Goal: Task Accomplishment & Management: Use online tool/utility

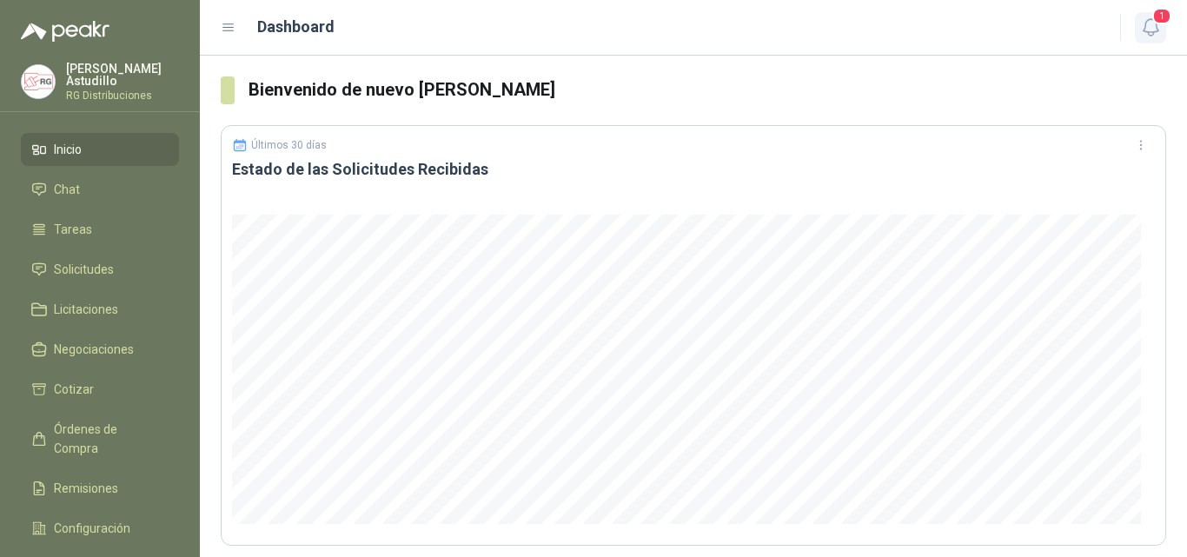
click at [1146, 32] on icon "button" at bounding box center [1150, 27] width 15 height 17
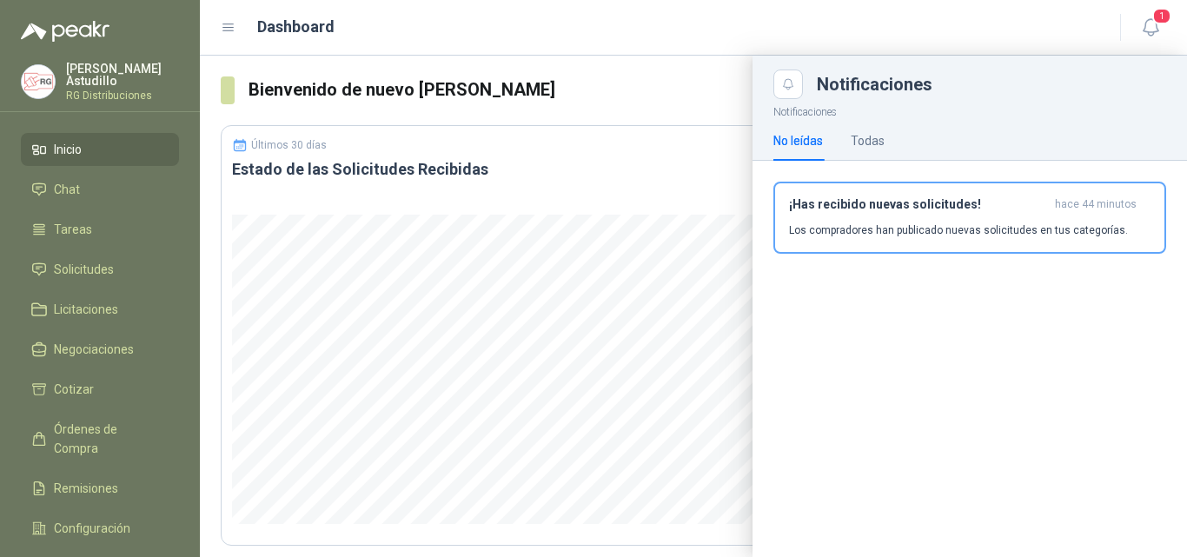
click at [934, 207] on h3 "¡Has recibido nuevas solicitudes!" at bounding box center [918, 204] width 259 height 15
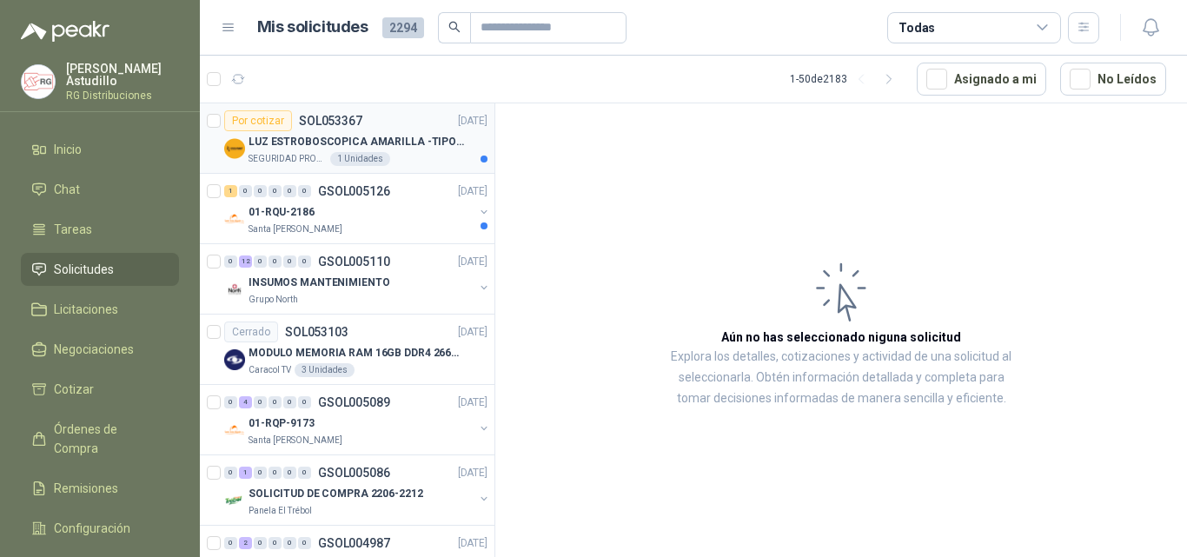
click at [458, 126] on p "[DATE]" at bounding box center [473, 121] width 30 height 17
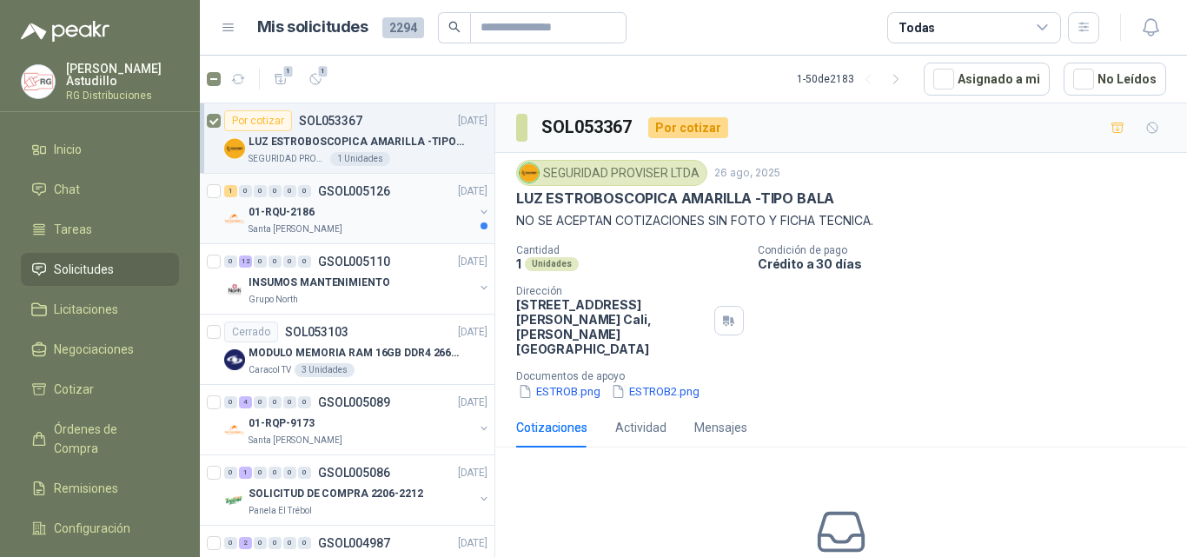
click at [399, 210] on div "01-RQU-2186" at bounding box center [361, 212] width 225 height 21
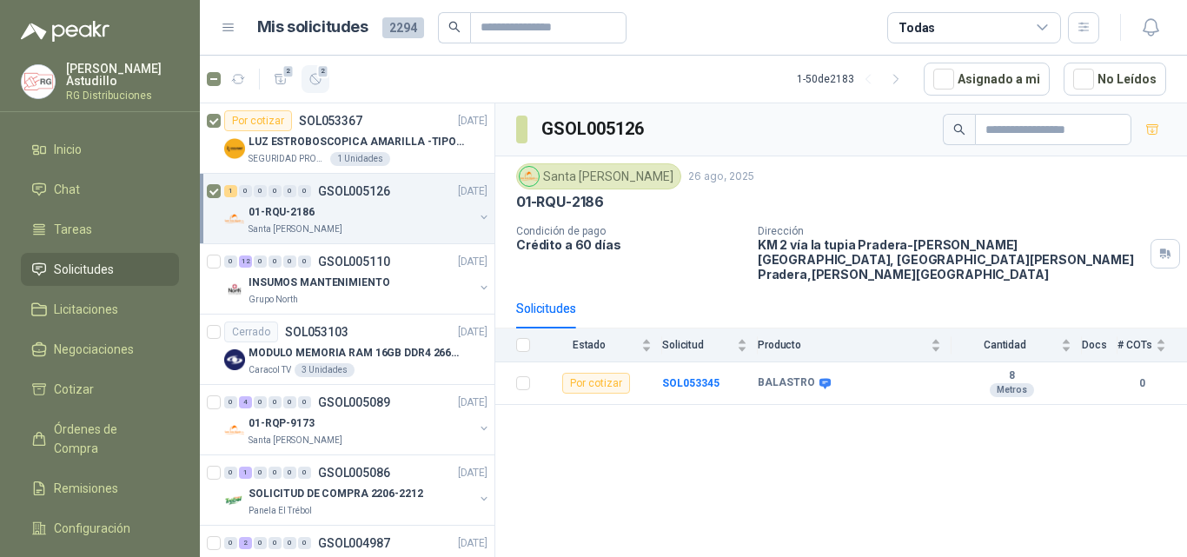
click at [322, 83] on icon "button" at bounding box center [315, 79] width 15 height 15
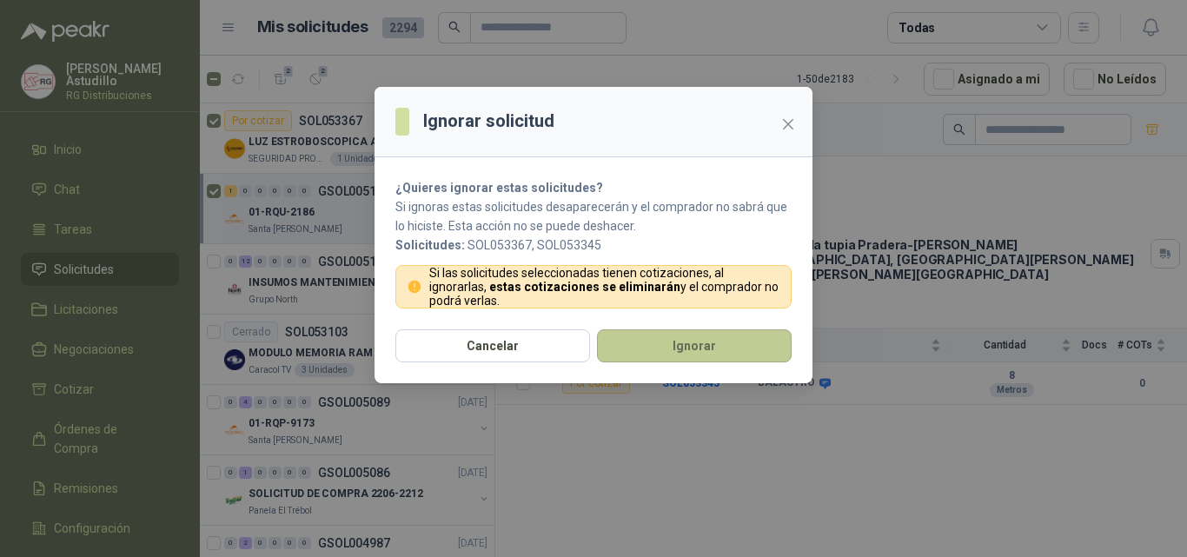
click at [724, 339] on button "Ignorar" at bounding box center [694, 345] width 195 height 33
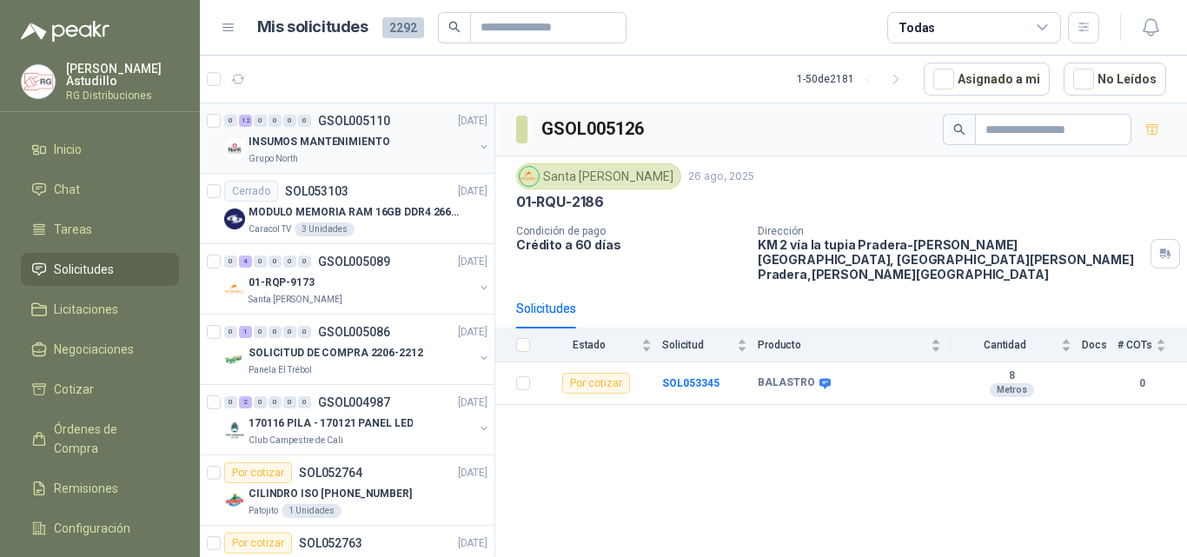
click at [428, 138] on div "INSUMOS MANTENIMIENTO" at bounding box center [361, 141] width 225 height 21
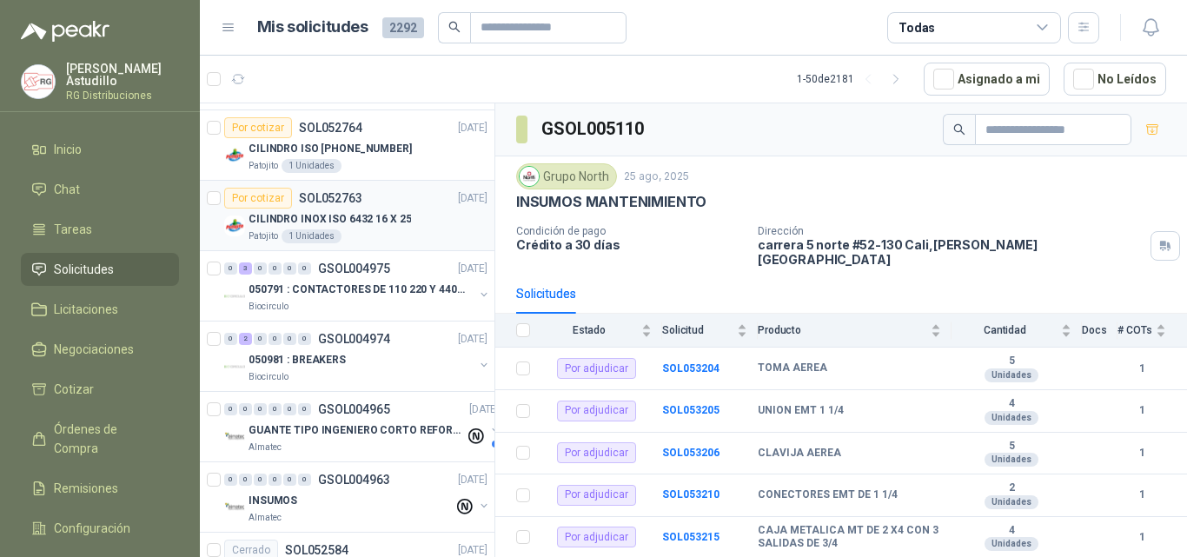
scroll to position [348, 0]
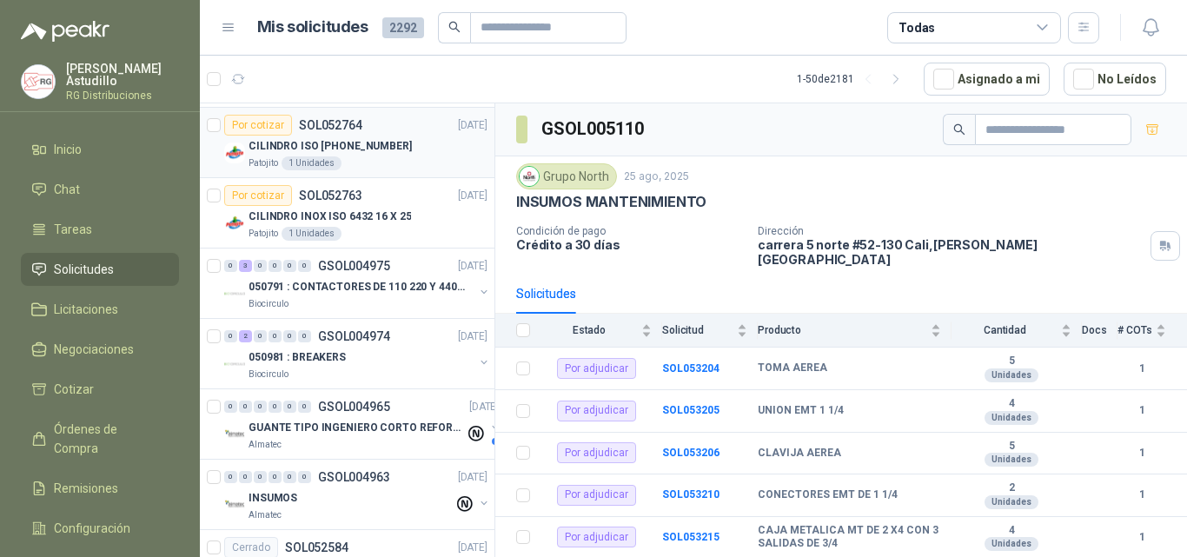
click at [401, 149] on div "CILINDRO ISO [PHONE_NUMBER]" at bounding box center [368, 146] width 239 height 21
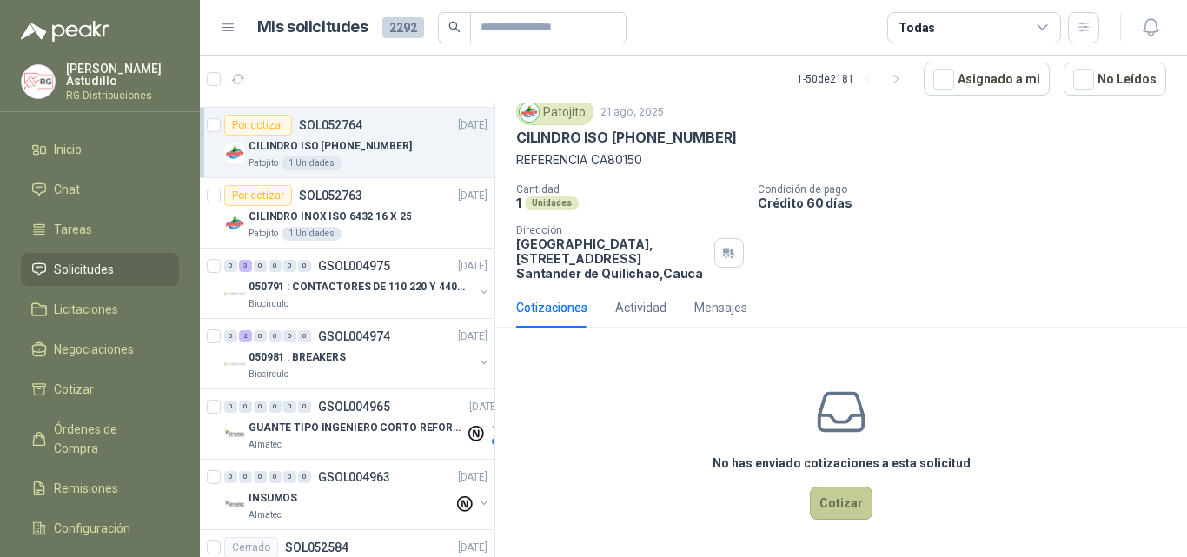
click at [828, 503] on button "Cotizar" at bounding box center [841, 503] width 63 height 33
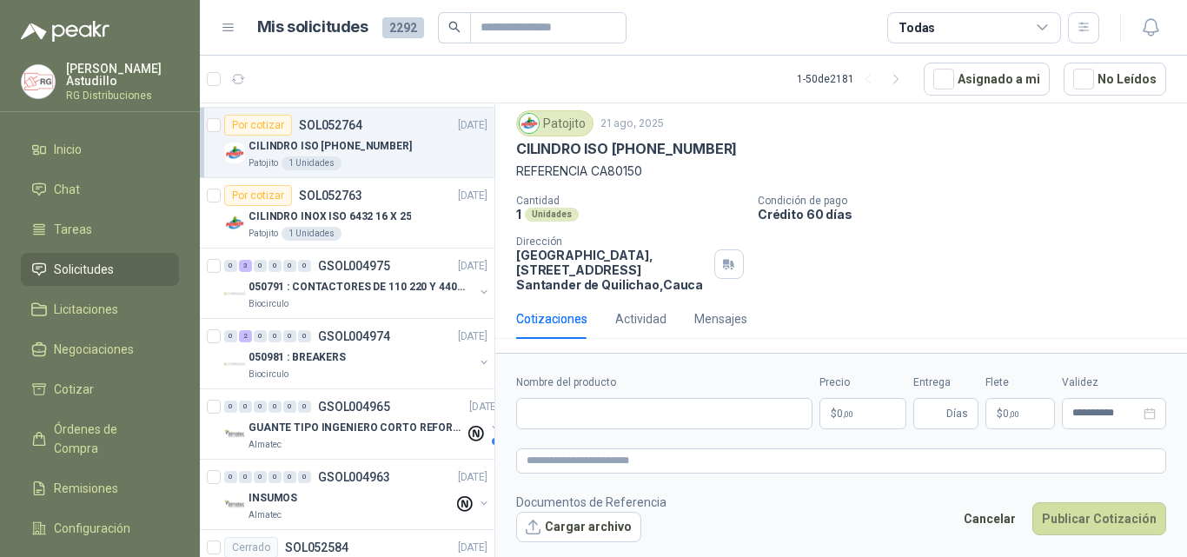
scroll to position [50, 0]
drag, startPoint x: 503, startPoint y: 150, endPoint x: 670, endPoint y: 147, distance: 166.9
click at [668, 147] on div "Patojito [DATE] CILINDRO ISO [PHONE_NUMBER] REFERENCIA CA80150 Cantidad 1 Unida…" at bounding box center [841, 201] width 692 height 196
click at [964, 252] on div "Cantidad 1 Unidades Condición de pago Crédito 60 días Dirección Parque Industri…" at bounding box center [841, 243] width 650 height 97
drag, startPoint x: 653, startPoint y: 149, endPoint x: 750, endPoint y: 147, distance: 97.3
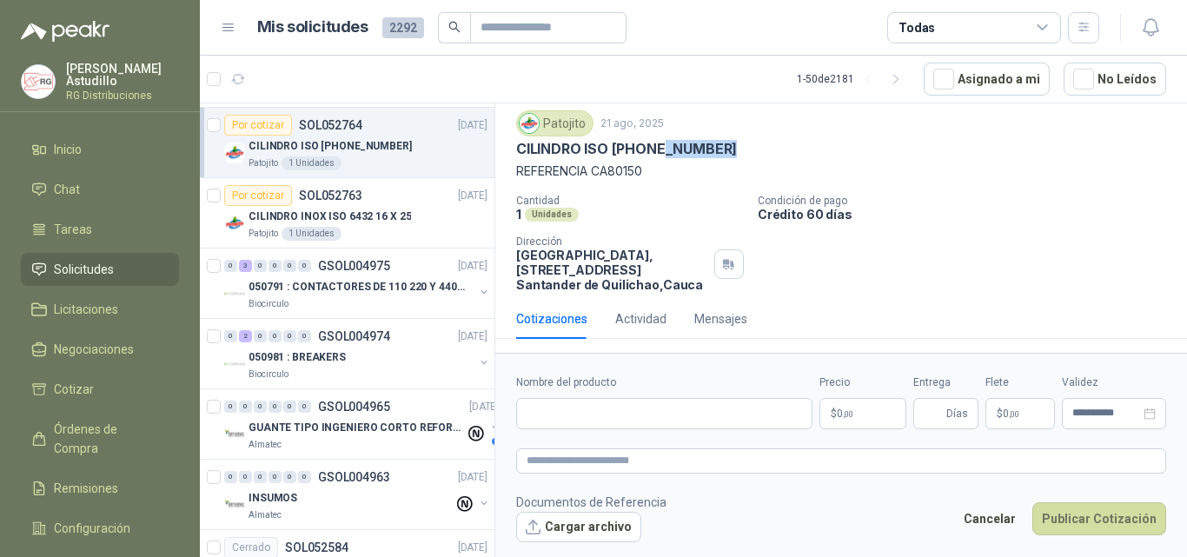
click at [738, 146] on div "CILINDRO ISO [PHONE_NUMBER]" at bounding box center [841, 149] width 650 height 18
click at [804, 149] on div "CILINDRO ISO [PHONE_NUMBER]" at bounding box center [841, 149] width 650 height 18
click at [583, 414] on input "Nombre del producto" at bounding box center [664, 413] width 296 height 31
paste input "**********"
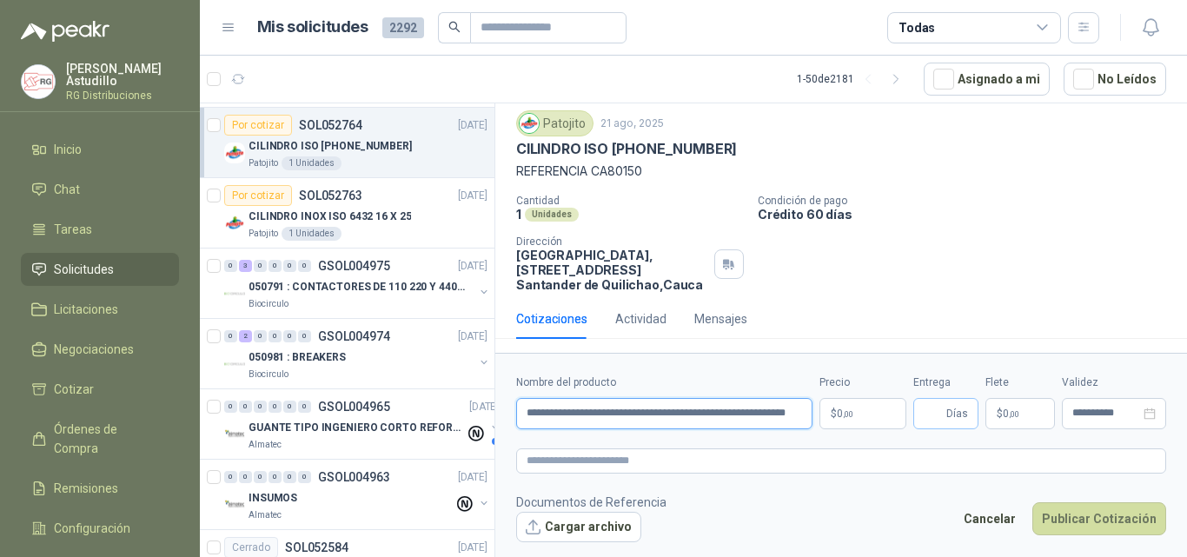
scroll to position [0, 18]
drag, startPoint x: 625, startPoint y: 411, endPoint x: 918, endPoint y: 428, distance: 293.4
click at [918, 428] on div "**********" at bounding box center [841, 402] width 650 height 55
paste input "********"
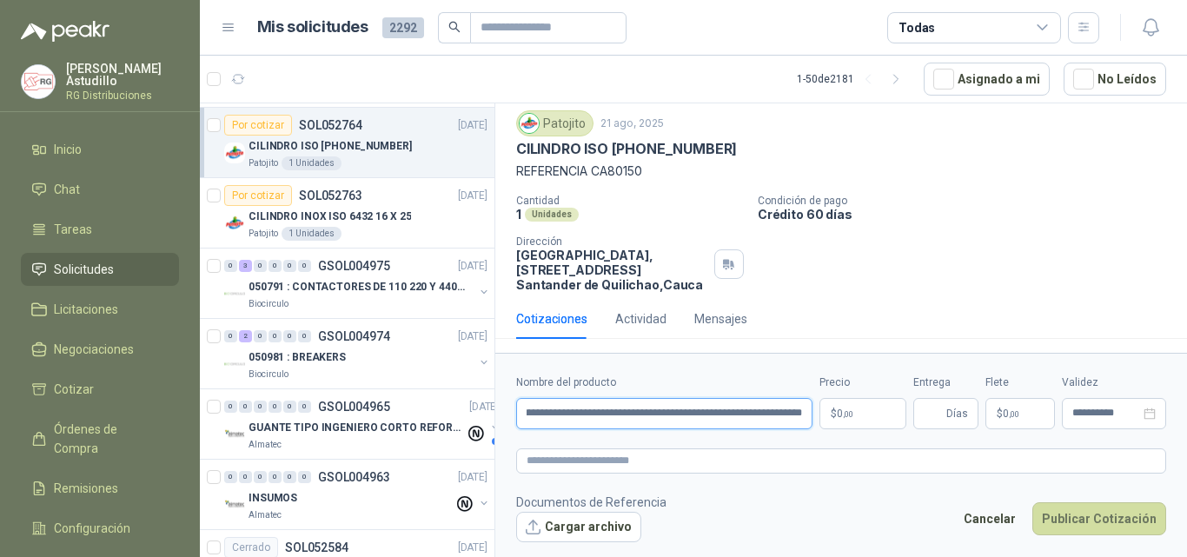
type input "**********"
click at [576, 444] on form "**********" at bounding box center [841, 458] width 692 height 210
click at [860, 412] on p "$ 0 ,00" at bounding box center [862, 413] width 87 height 31
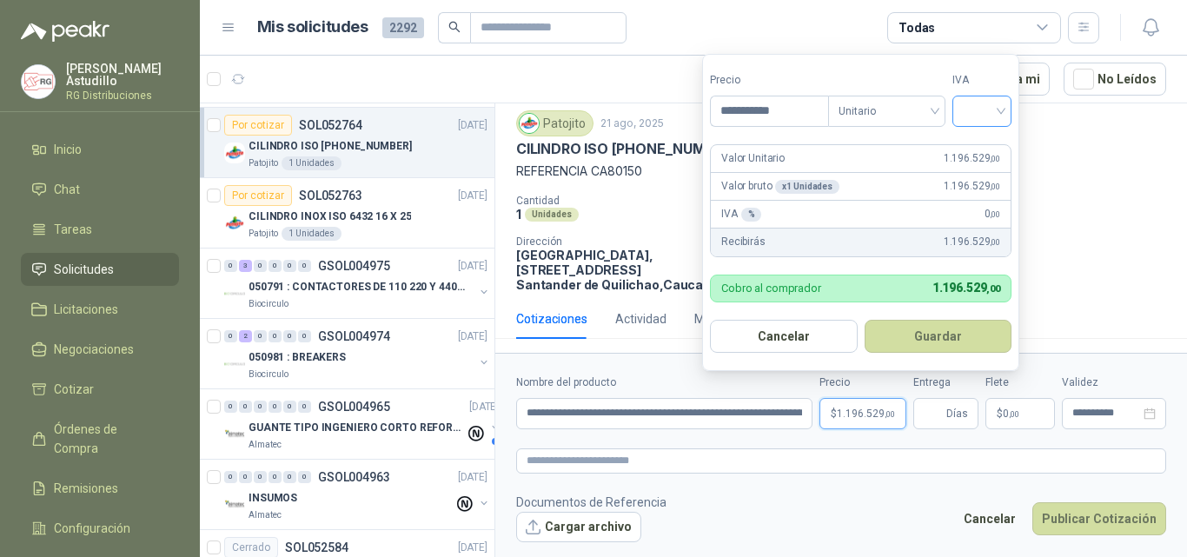
type input "**********"
click at [992, 108] on input "search" at bounding box center [982, 109] width 38 height 26
click at [991, 148] on div "19%" at bounding box center [986, 146] width 32 height 19
click at [965, 337] on button "Guardar" at bounding box center [940, 336] width 149 height 33
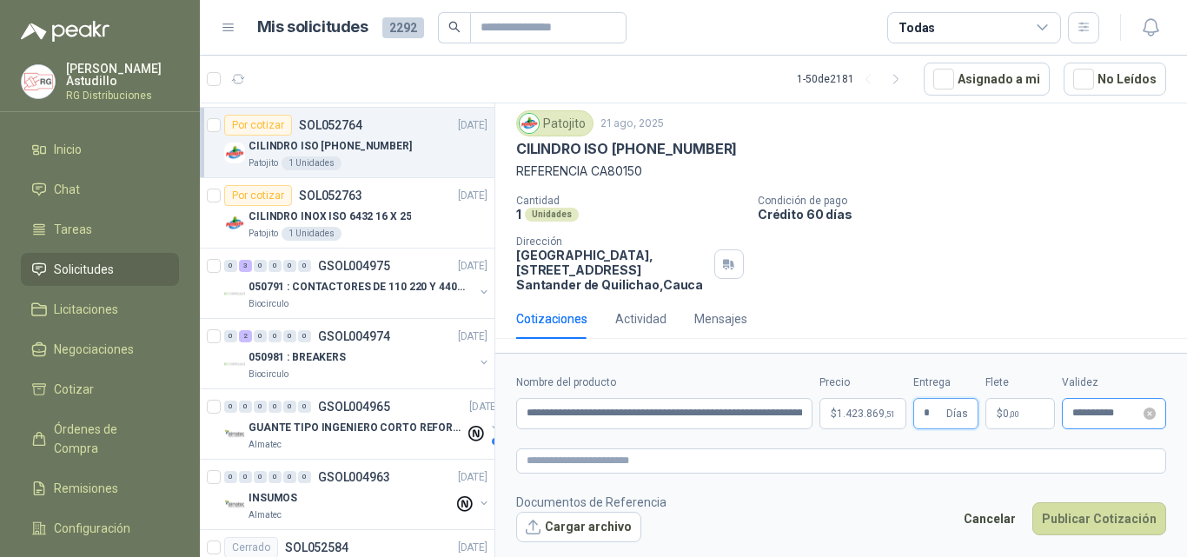
type input "*"
click at [1099, 415] on input "**********" at bounding box center [1106, 413] width 68 height 11
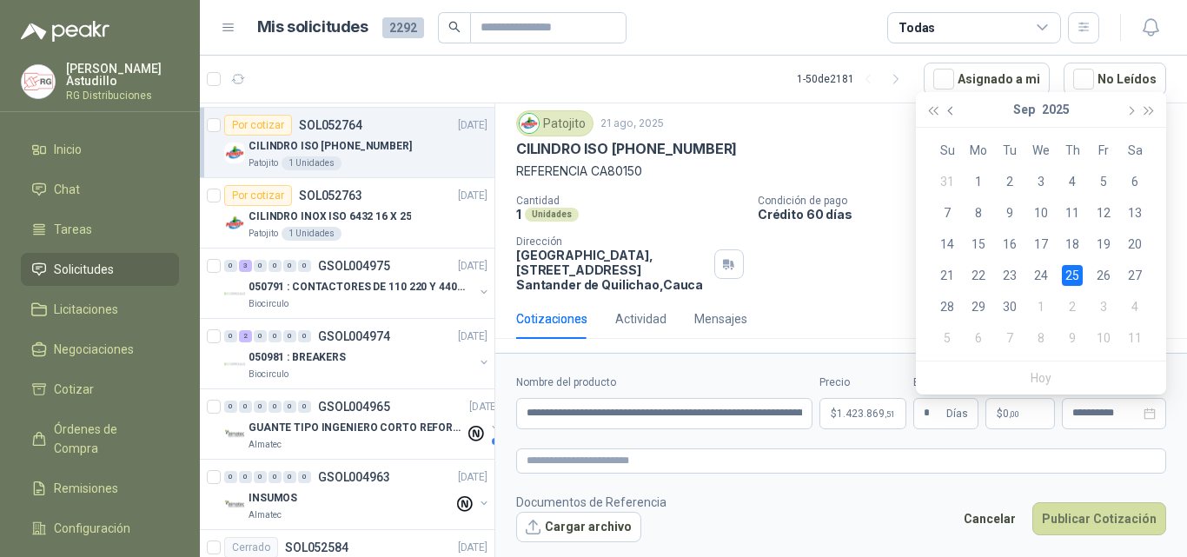
click at [950, 108] on button "button" at bounding box center [951, 109] width 19 height 35
click at [1124, 107] on button "button" at bounding box center [1129, 109] width 19 height 35
click at [1103, 179] on div "5" at bounding box center [1103, 181] width 21 height 21
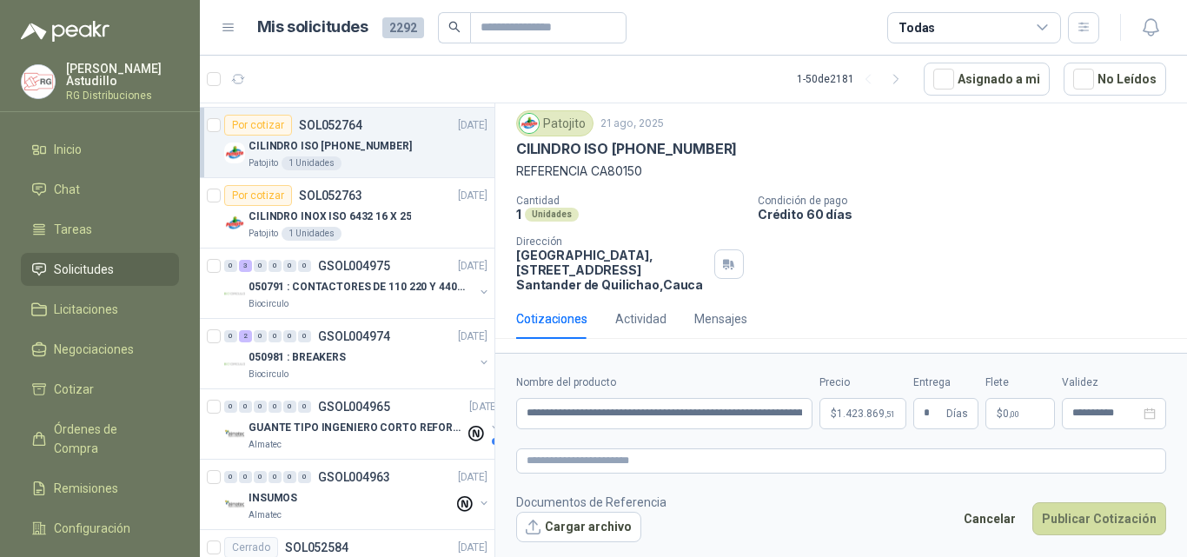
type input "**********"
drag, startPoint x: 640, startPoint y: 415, endPoint x: 838, endPoint y: 415, distance: 197.3
click at [838, 415] on div "**********" at bounding box center [841, 402] width 650 height 55
click at [785, 418] on input "**********" at bounding box center [664, 413] width 296 height 31
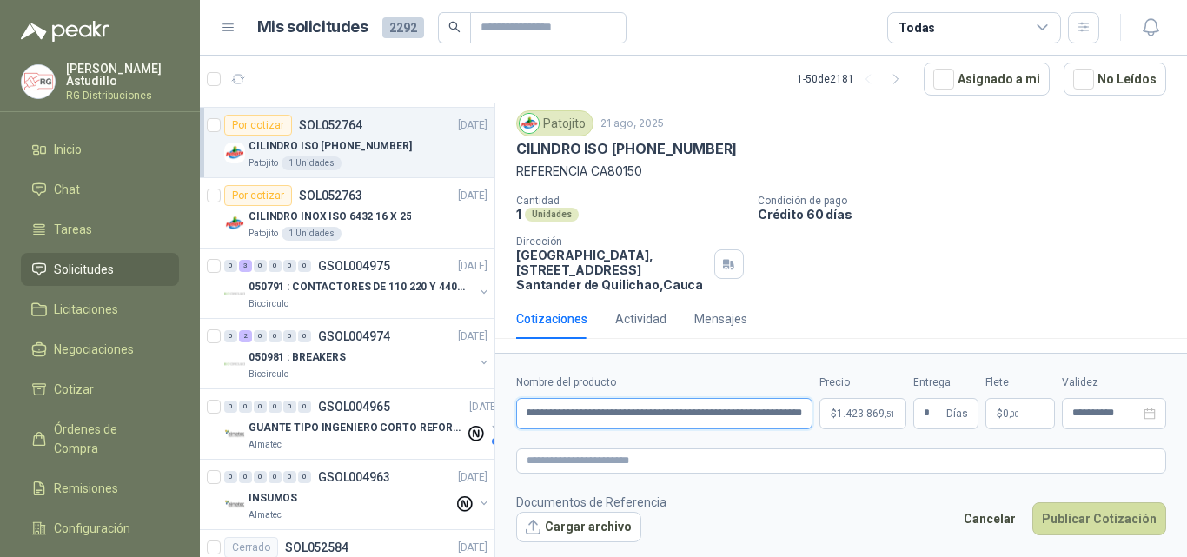
click at [786, 414] on input "**********" at bounding box center [664, 413] width 296 height 31
click at [587, 531] on button "Cargar archivo" at bounding box center [578, 527] width 125 height 31
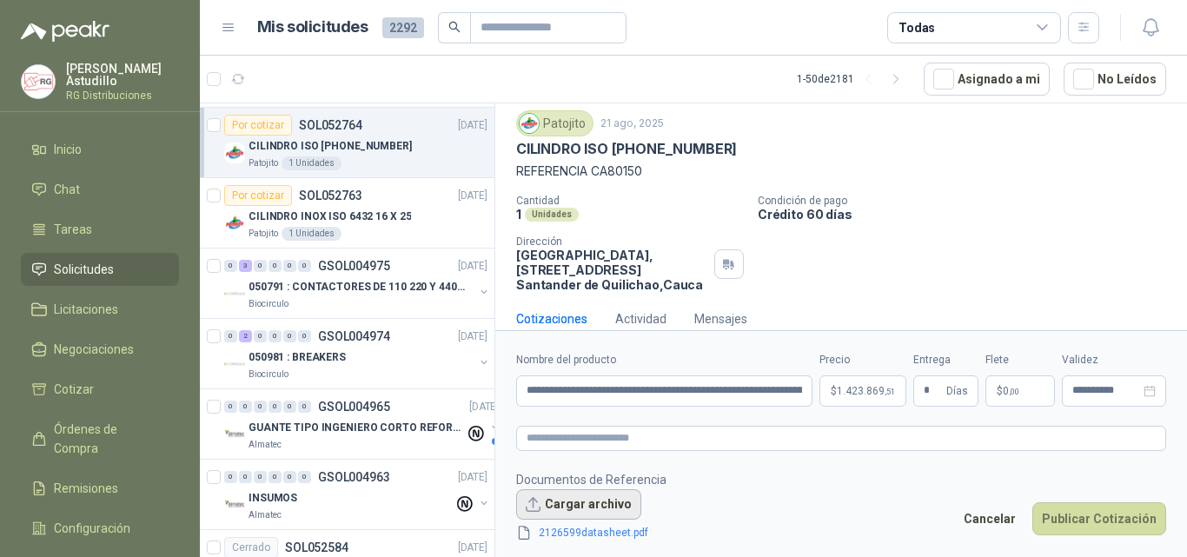
scroll to position [62, 0]
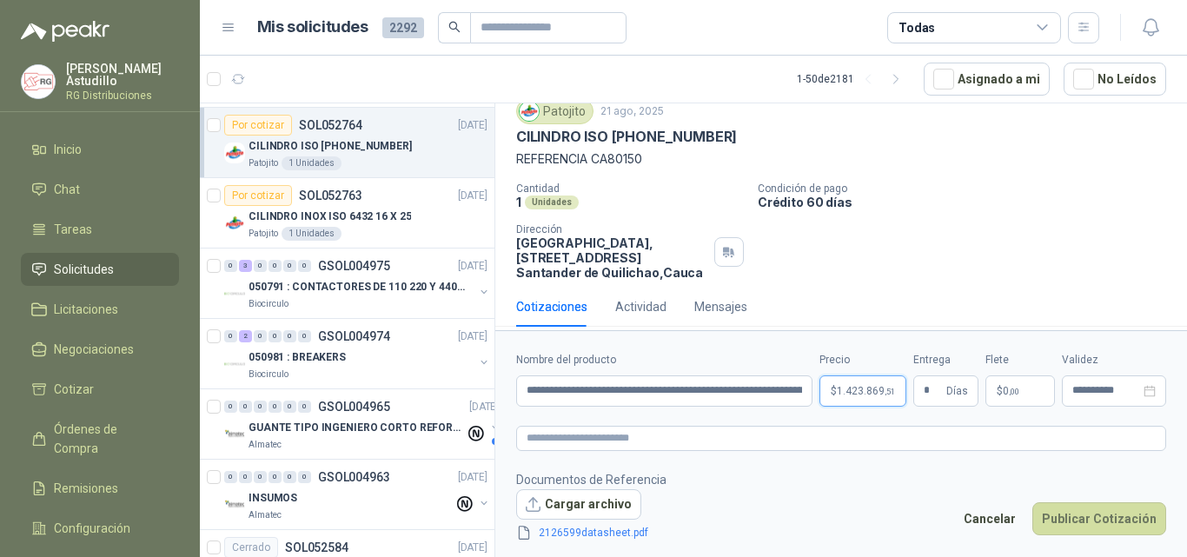
click at [857, 388] on span "1.423.869 ,51" at bounding box center [866, 391] width 58 height 10
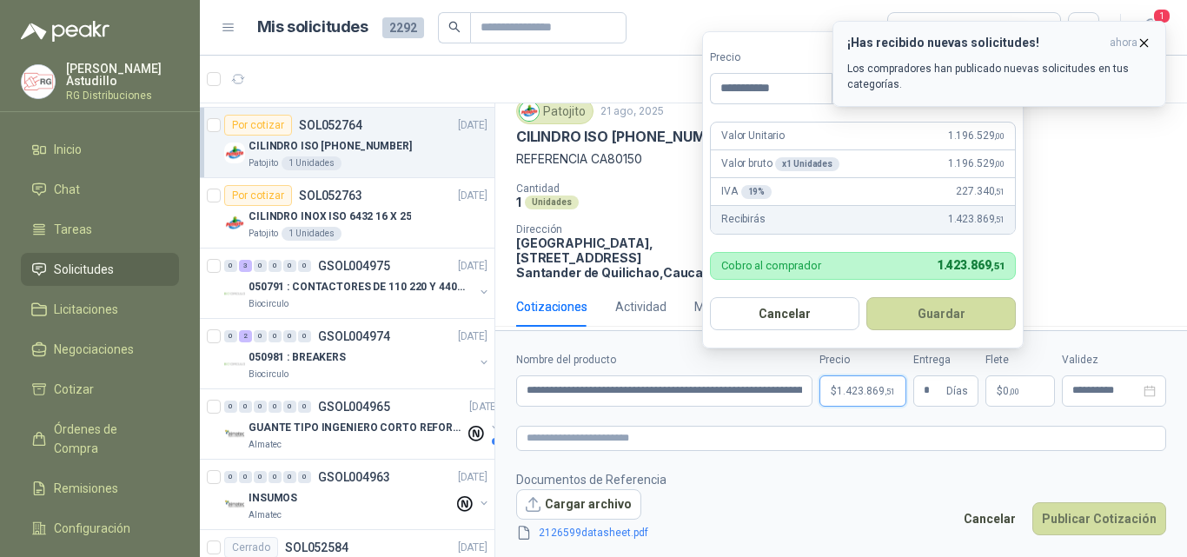
click at [1144, 43] on icon "button" at bounding box center [1144, 42] width 7 height 7
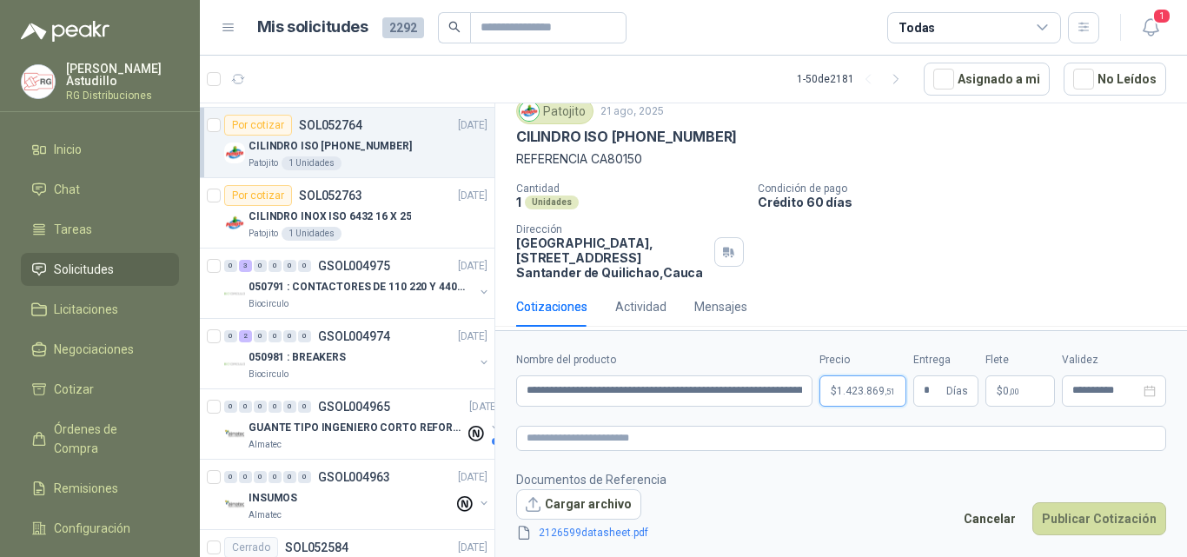
click at [849, 390] on span "1.423.869 ,51" at bounding box center [866, 391] width 58 height 10
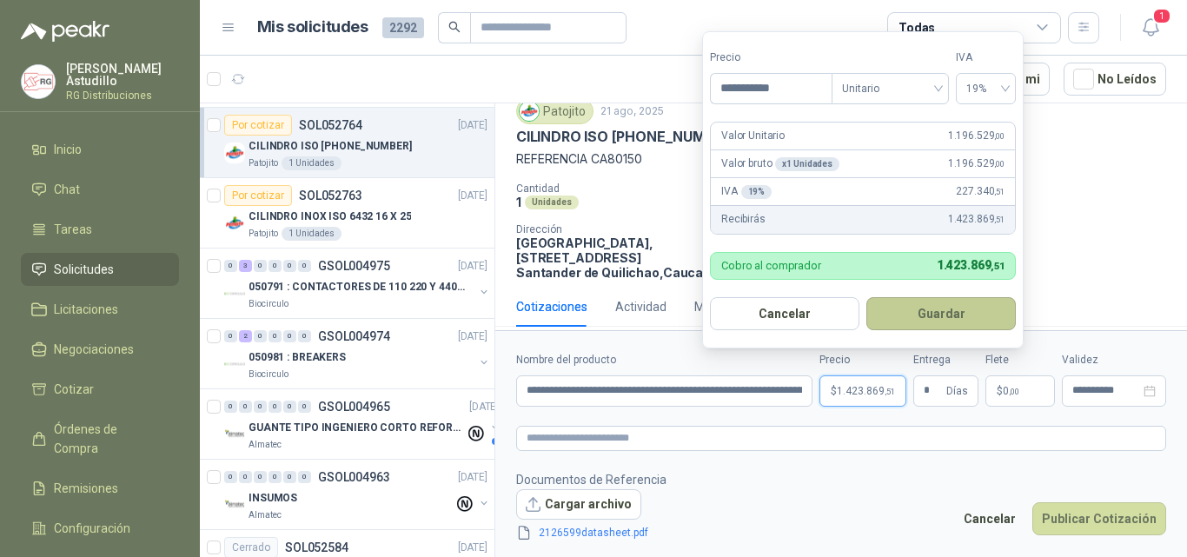
click at [929, 308] on button "Guardar" at bounding box center [940, 313] width 149 height 33
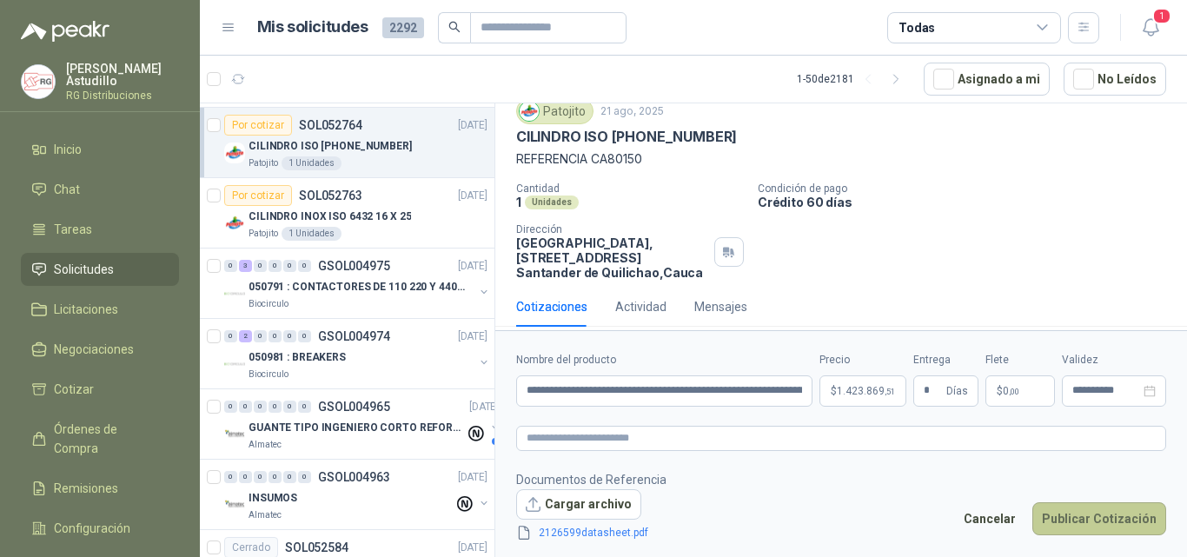
click at [1104, 521] on button "Publicar Cotización" at bounding box center [1099, 518] width 134 height 33
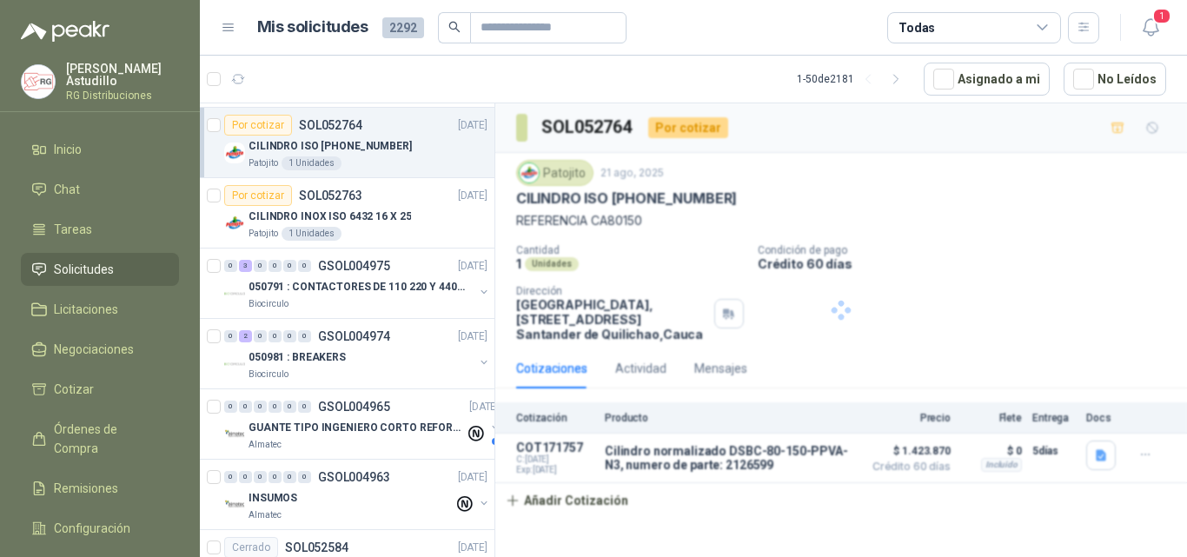
scroll to position [0, 0]
click at [396, 209] on p "CILINDRO INOX ISO 6432 16 X 25" at bounding box center [330, 217] width 162 height 17
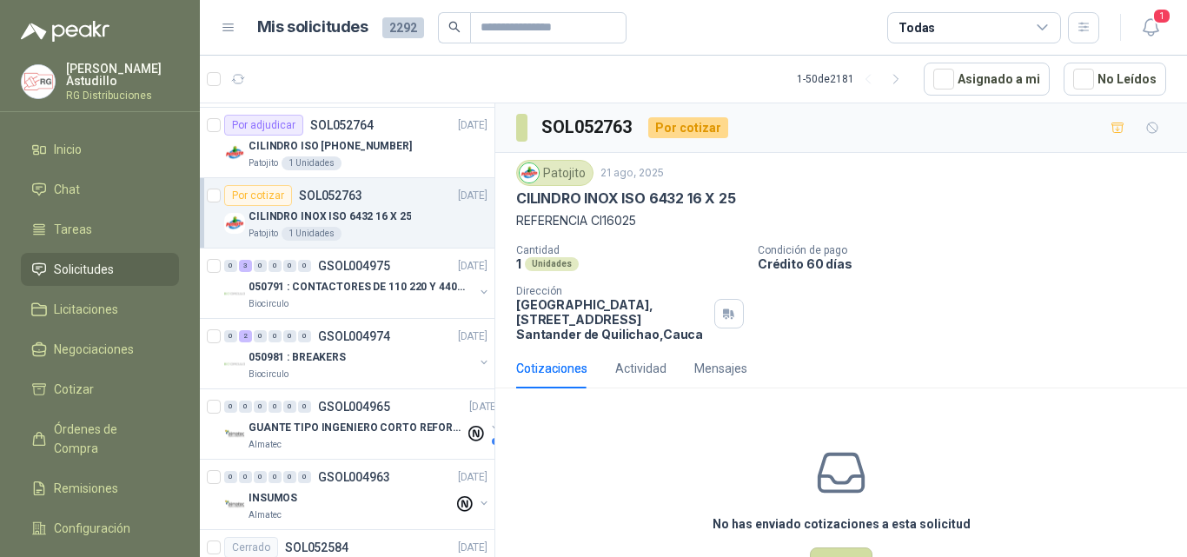
click at [599, 195] on p "CILINDRO INOX ISO 6432 16 X 25" at bounding box center [626, 198] width 220 height 18
click at [594, 195] on p "CILINDRO INOX ISO 6432 16 X 25" at bounding box center [626, 198] width 220 height 18
click at [756, 198] on div "CILINDRO INOX ISO 6432 16 X 25" at bounding box center [841, 198] width 650 height 18
drag, startPoint x: 582, startPoint y: 199, endPoint x: 623, endPoint y: 201, distance: 40.9
click at [623, 201] on p "CILINDRO INOX ISO 6432 16 X 25" at bounding box center [626, 198] width 220 height 18
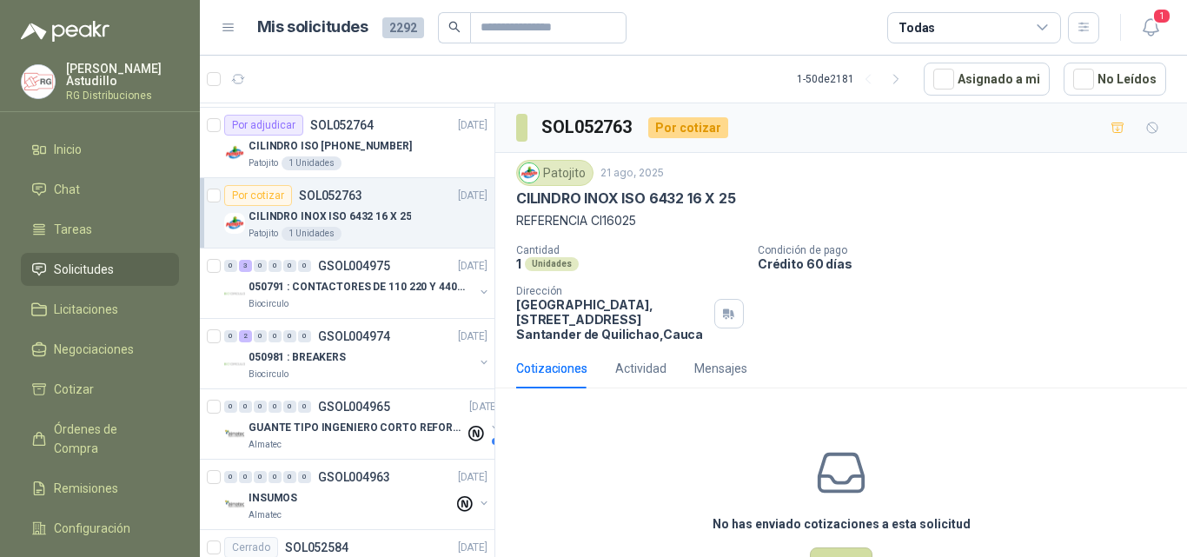
click at [633, 204] on p "CILINDRO INOX ISO 6432 16 X 25" at bounding box center [626, 198] width 220 height 18
drag, startPoint x: 513, startPoint y: 198, endPoint x: 766, endPoint y: 206, distance: 253.0
click at [746, 201] on div "Patojito [DATE] CILINDRO INOX ISO 6432 16 X 25 REFERENCIA CI16025 Cantidad 1 Un…" at bounding box center [841, 251] width 692 height 196
click at [770, 207] on div "CILINDRO INOX ISO 6432 16 X 25" at bounding box center [841, 198] width 650 height 18
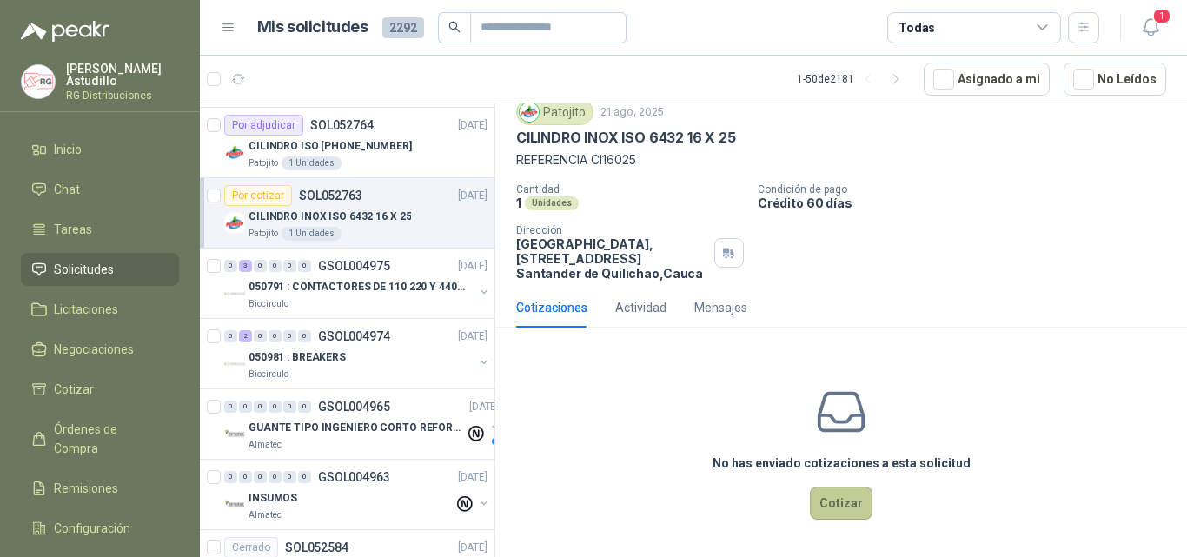
click at [839, 494] on button "Cotizar" at bounding box center [841, 503] width 63 height 33
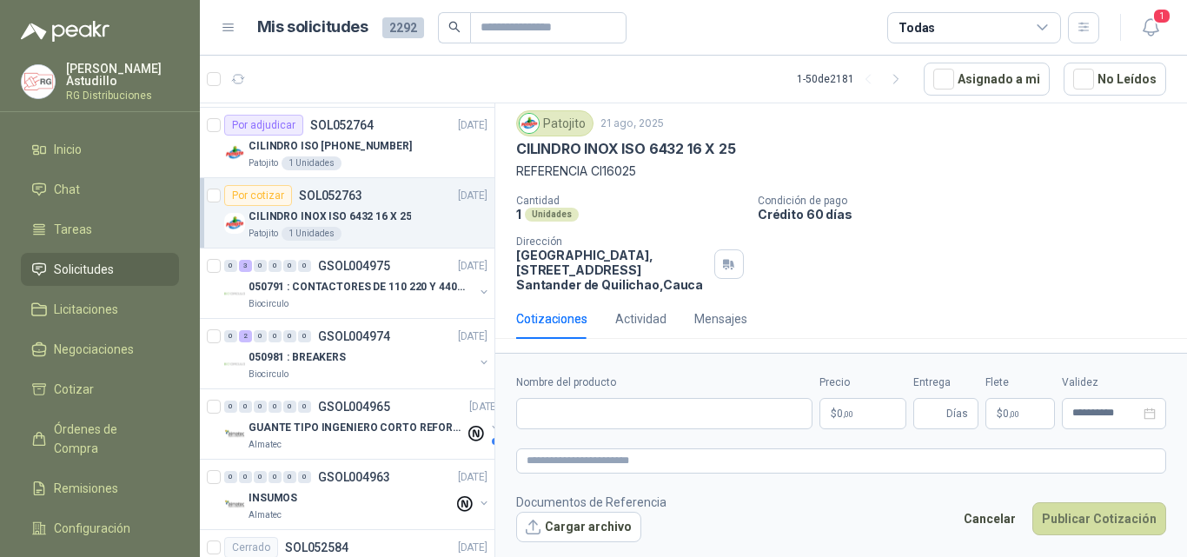
scroll to position [50, 0]
click at [600, 421] on input "Nombre del producto" at bounding box center [664, 413] width 296 height 31
paste input "**********"
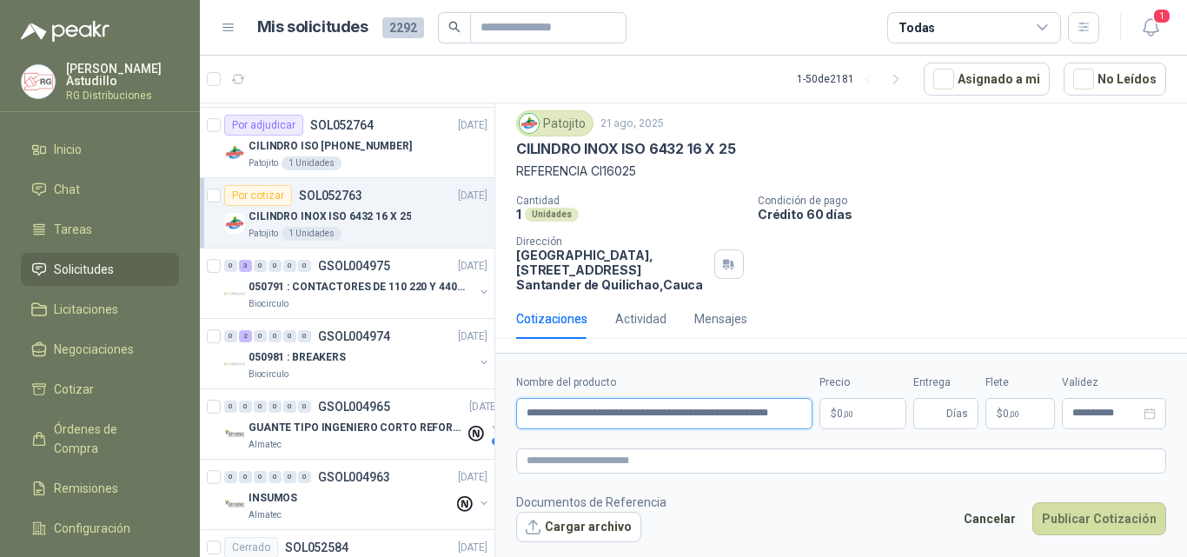
paste input "******"
type input "**********"
click at [849, 413] on span ",00" at bounding box center [848, 414] width 10 height 10
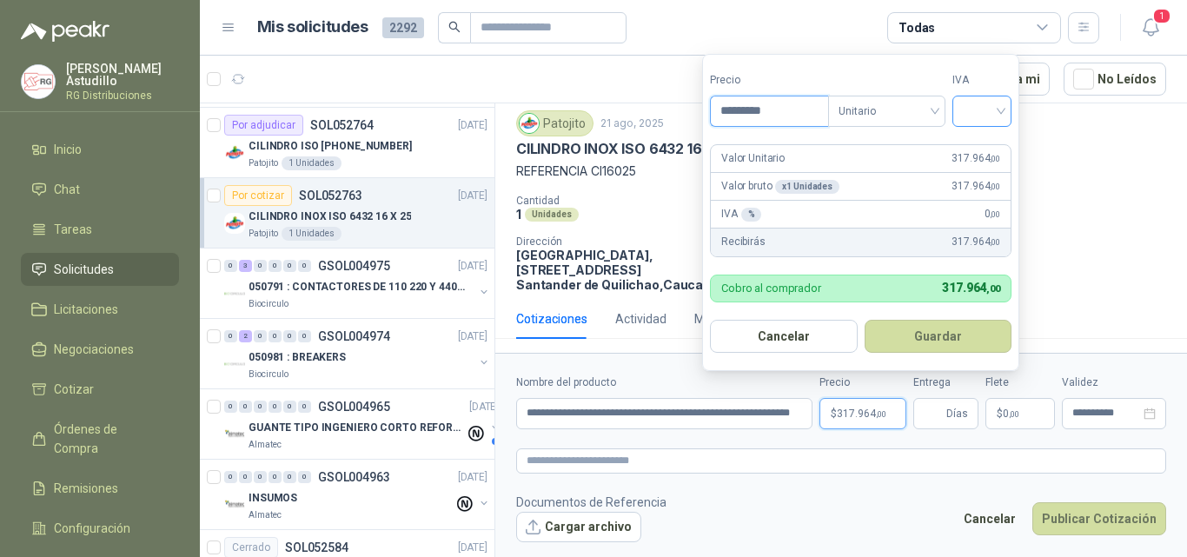
type input "*********"
click at [989, 112] on input "search" at bounding box center [982, 109] width 38 height 26
click at [996, 148] on div "19%" at bounding box center [986, 146] width 32 height 19
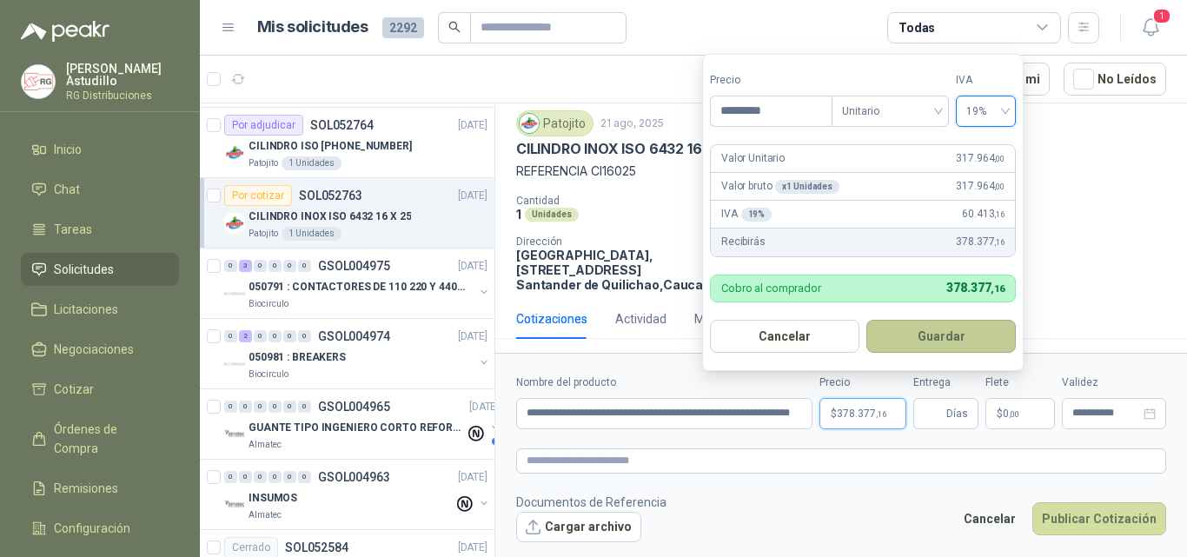
click at [945, 332] on button "Guardar" at bounding box center [940, 336] width 149 height 33
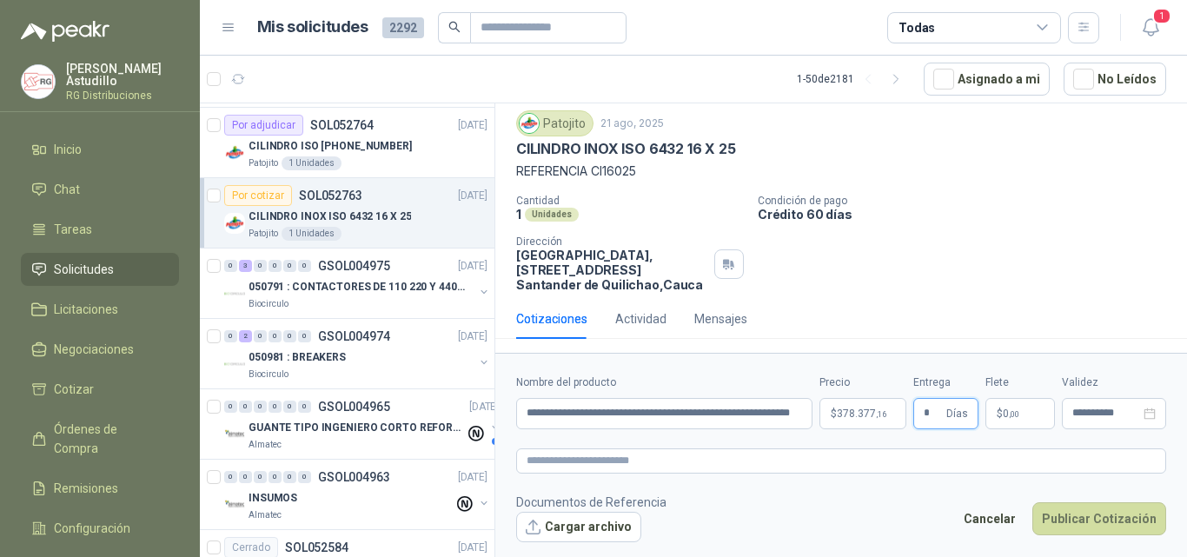
type input "*"
click at [1097, 414] on input "**********" at bounding box center [1106, 413] width 68 height 11
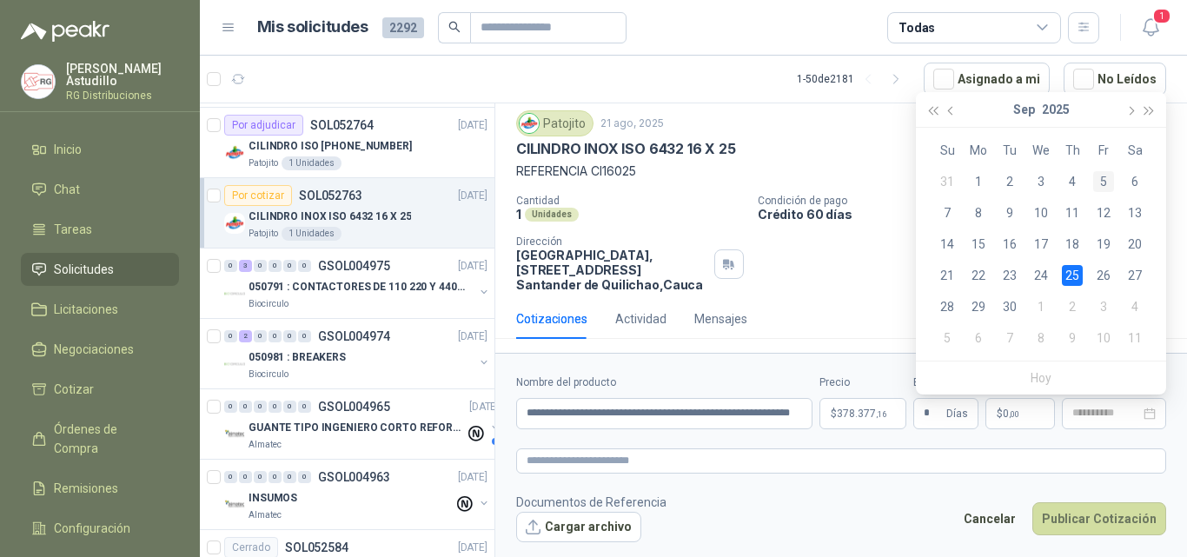
click at [1111, 177] on div "5" at bounding box center [1103, 181] width 21 height 21
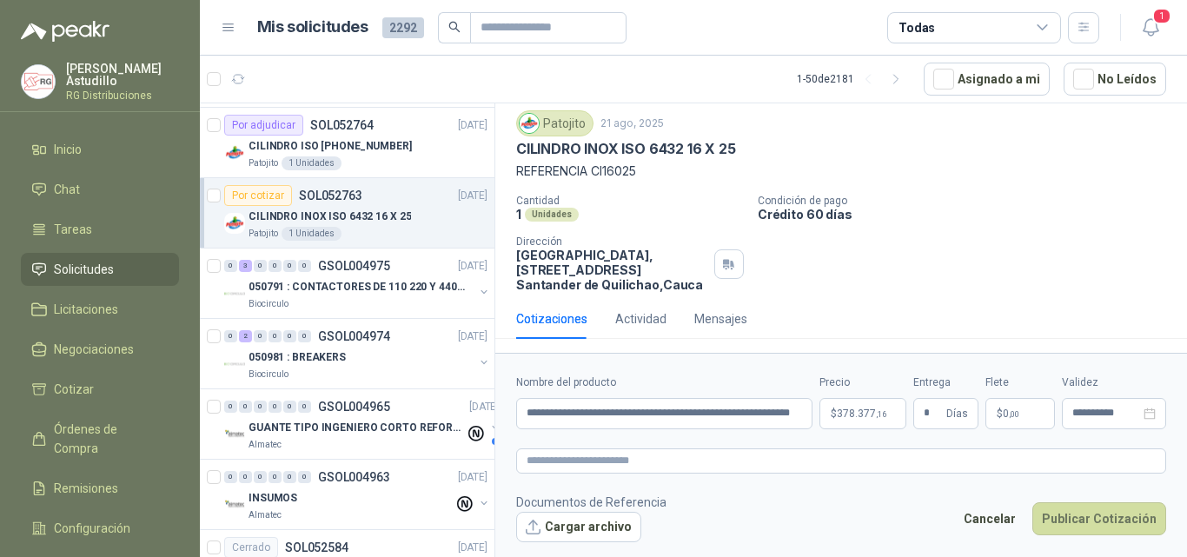
type input "**********"
drag, startPoint x: 730, startPoint y: 416, endPoint x: 829, endPoint y: 424, distance: 99.4
click at [829, 424] on div "**********" at bounding box center [841, 402] width 650 height 55
click at [796, 417] on input "**********" at bounding box center [664, 413] width 296 height 31
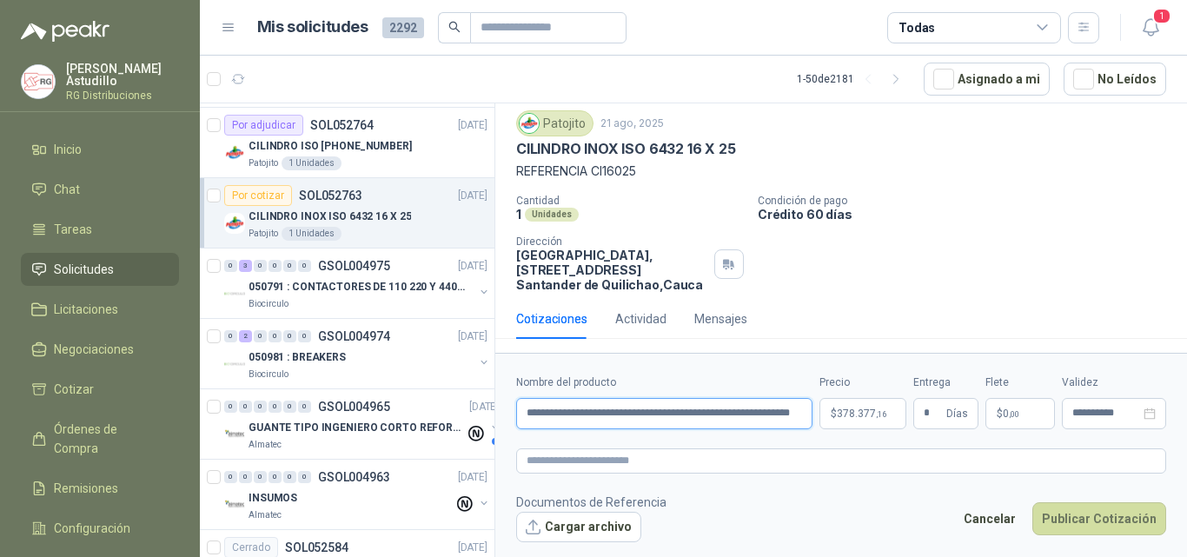
click at [791, 414] on input "**********" at bounding box center [664, 413] width 296 height 31
click at [573, 529] on button "Cargar archivo" at bounding box center [578, 527] width 125 height 31
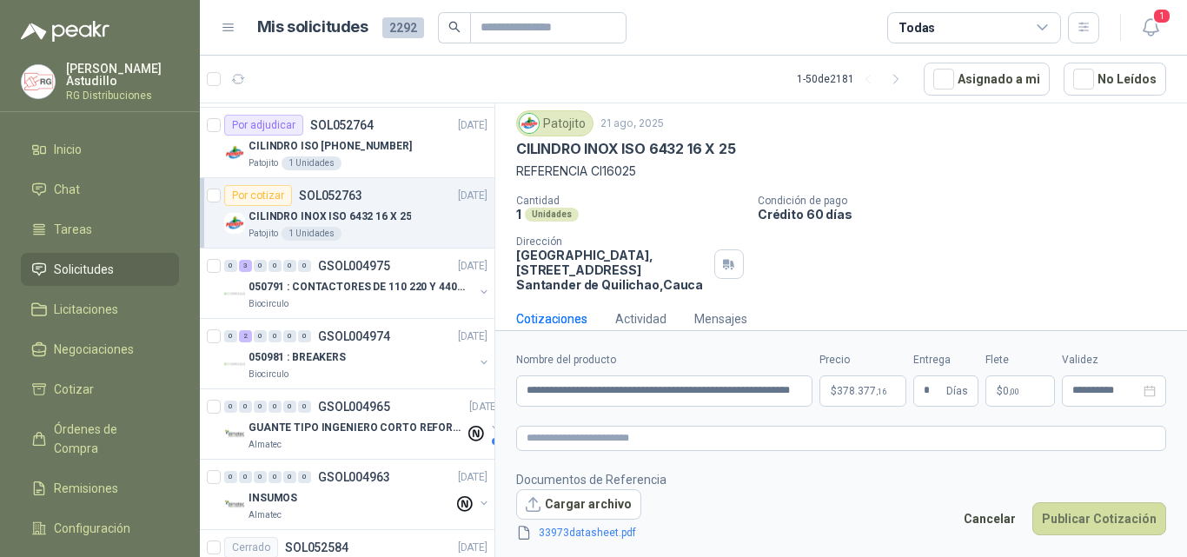
scroll to position [62, 0]
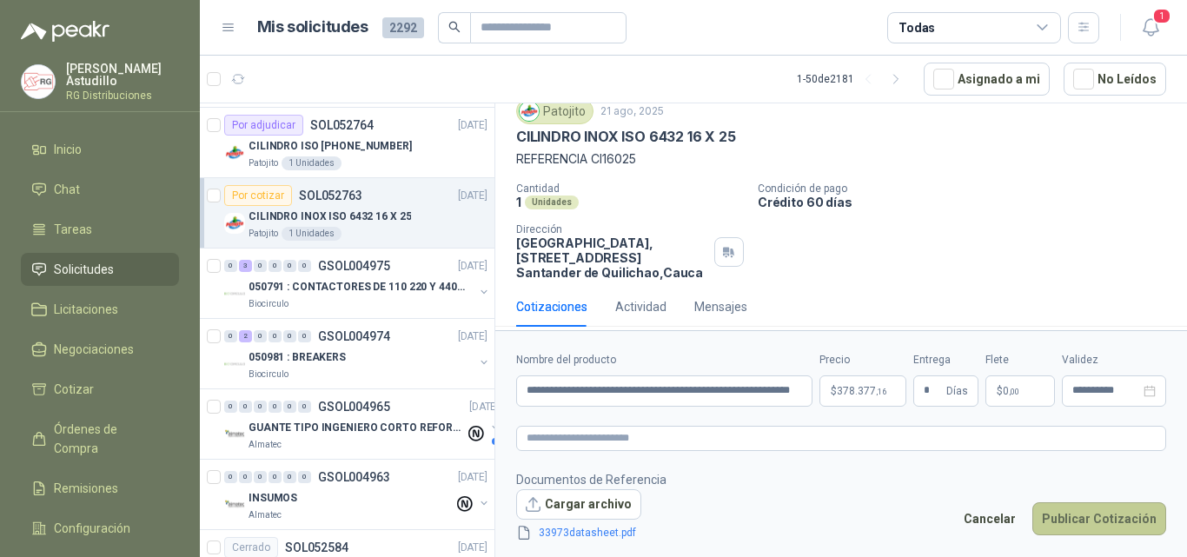
click at [1106, 528] on button "Publicar Cotización" at bounding box center [1099, 518] width 134 height 33
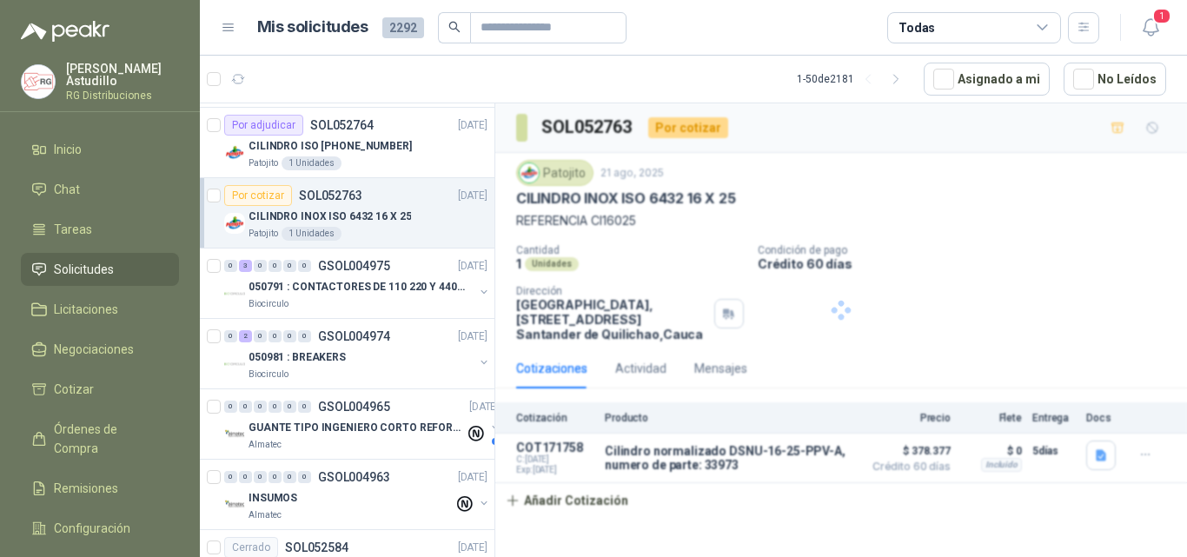
scroll to position [0, 0]
click at [795, 454] on button "Detalles" at bounding box center [813, 458] width 82 height 23
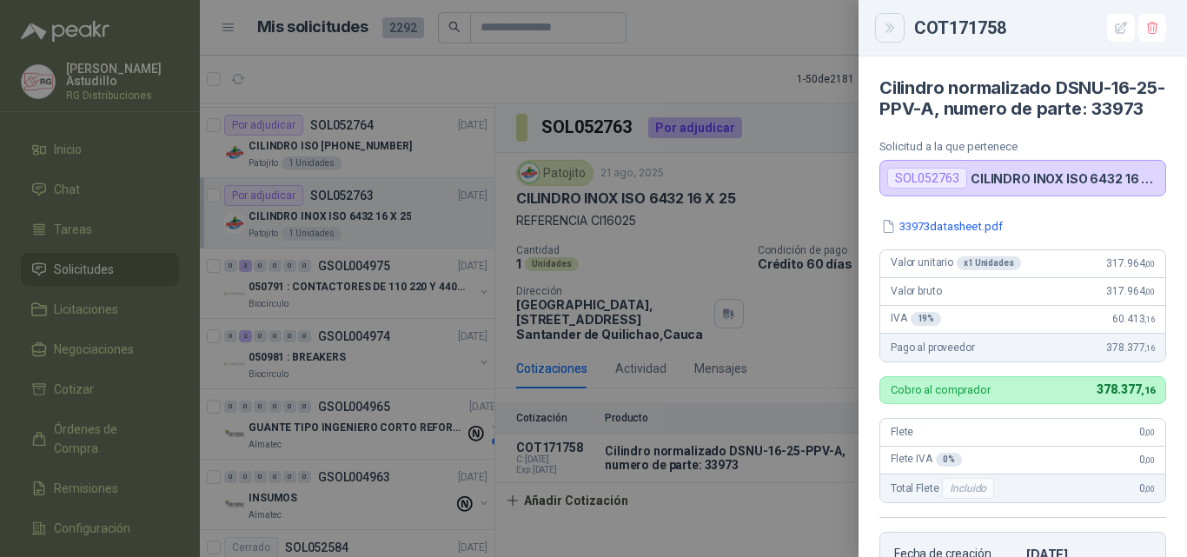
click at [884, 33] on icon "Close" at bounding box center [890, 28] width 15 height 15
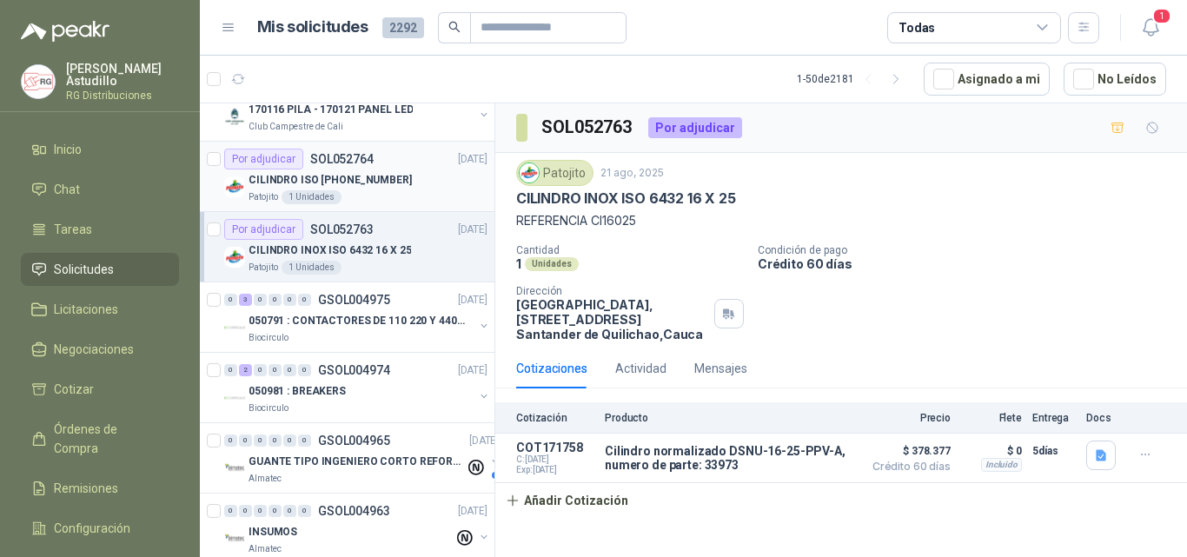
scroll to position [261, 0]
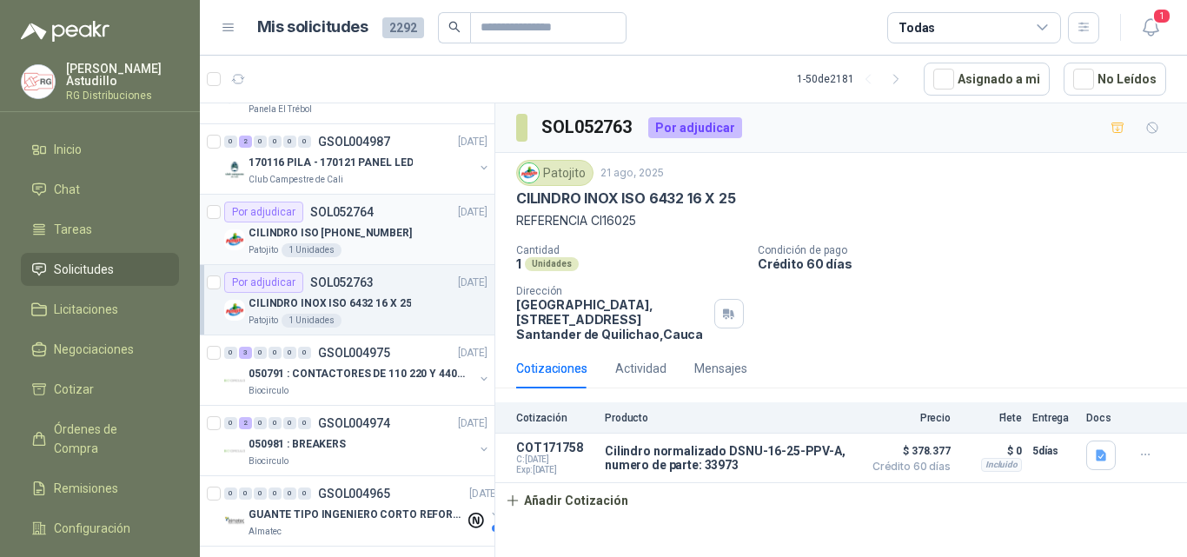
click at [436, 241] on div "CILINDRO ISO [PHONE_NUMBER]" at bounding box center [368, 232] width 239 height 21
click at [424, 307] on div "CILINDRO INOX ISO 6432 16 X 25" at bounding box center [368, 303] width 239 height 21
click at [419, 229] on div "CILINDRO ISO [PHONE_NUMBER]" at bounding box center [368, 232] width 239 height 21
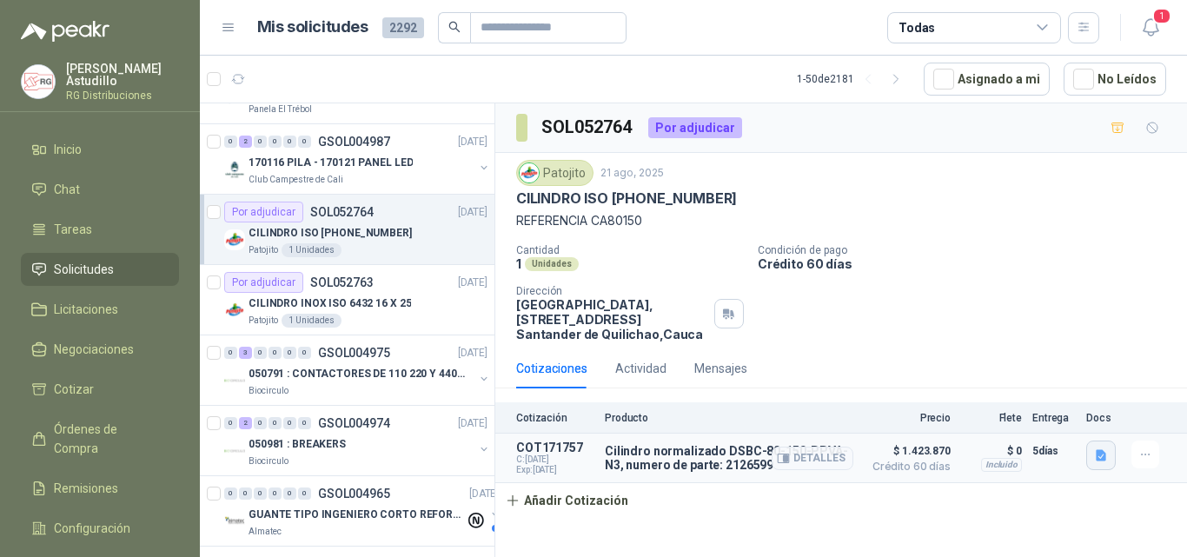
click at [1091, 452] on button "button" at bounding box center [1101, 456] width 30 height 30
click at [387, 303] on p "CILINDRO INOX ISO 6432 16 X 25" at bounding box center [330, 303] width 162 height 17
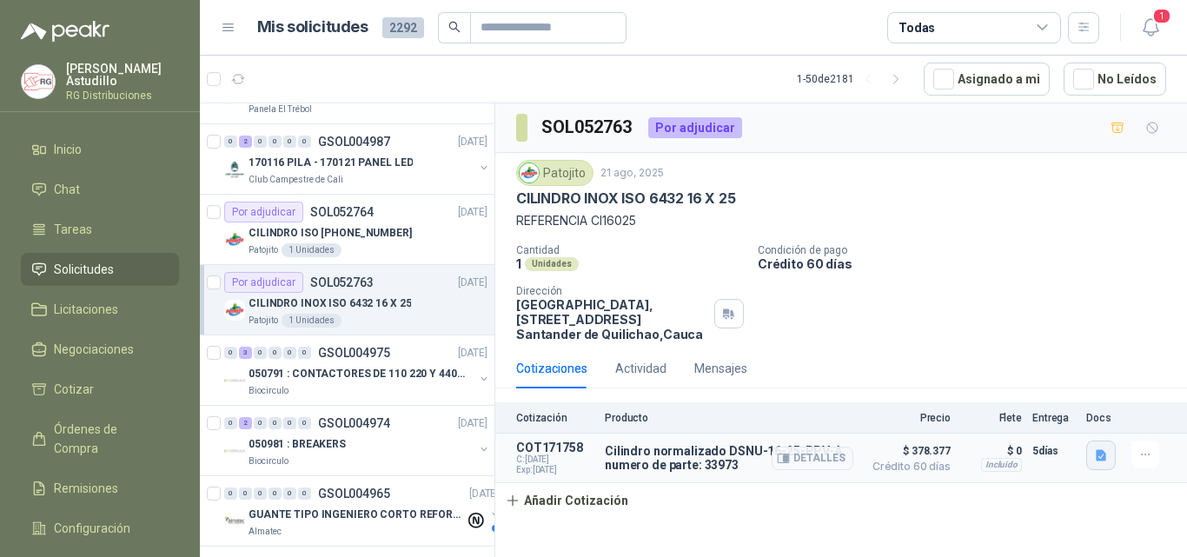
click at [1098, 455] on icon "button" at bounding box center [1101, 455] width 10 height 11
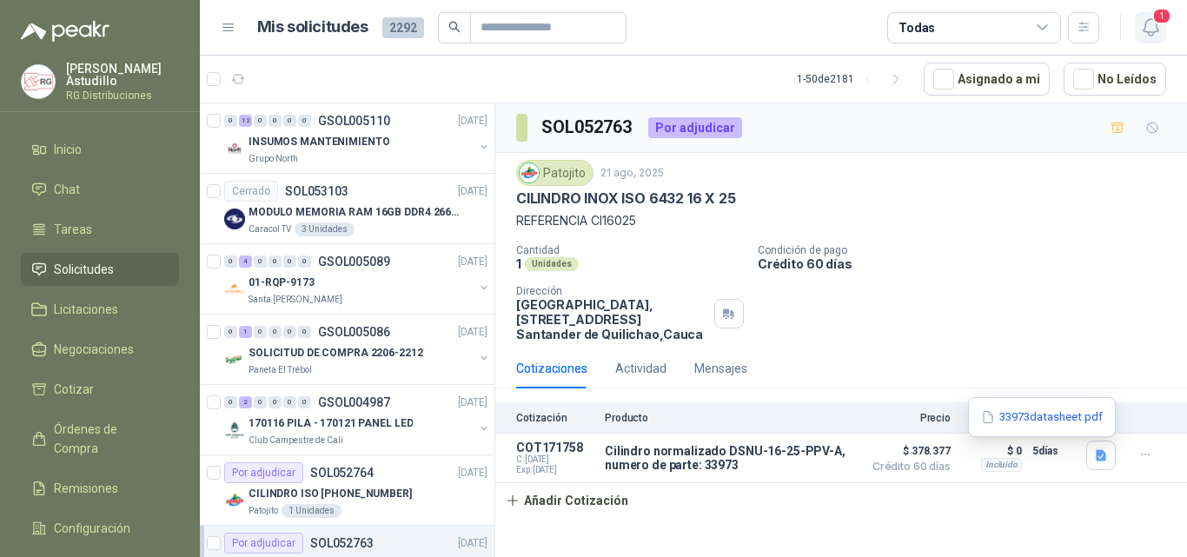
click at [1151, 25] on icon "button" at bounding box center [1151, 28] width 22 height 22
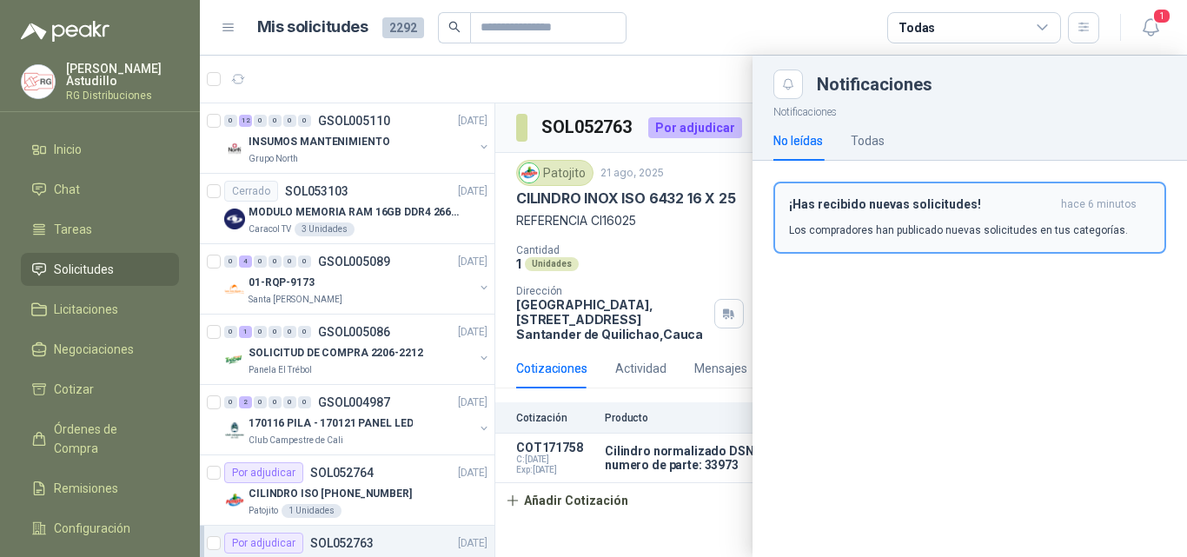
click at [972, 236] on p "Los compradores han publicado nuevas solicitudes en tus categorías." at bounding box center [958, 230] width 339 height 16
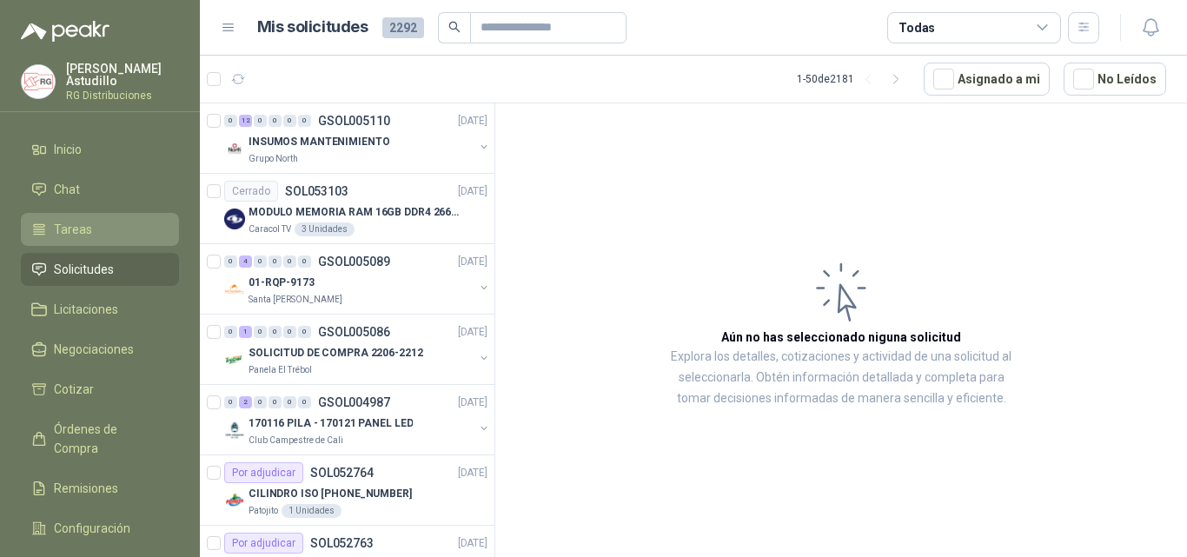
click at [72, 220] on span "Tareas" at bounding box center [73, 229] width 38 height 19
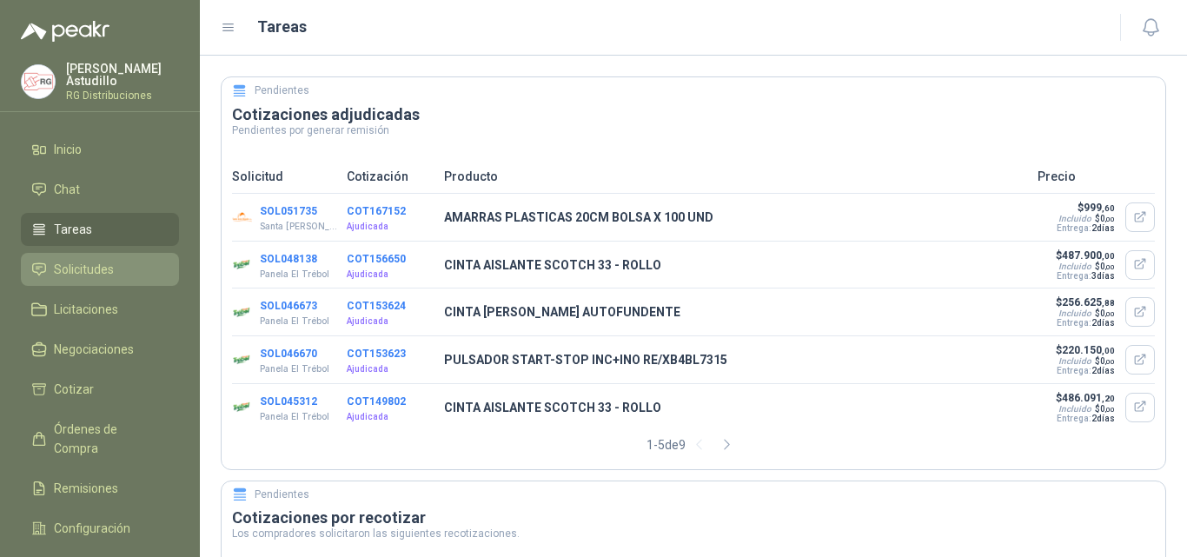
click at [88, 263] on span "Solicitudes" at bounding box center [84, 269] width 60 height 19
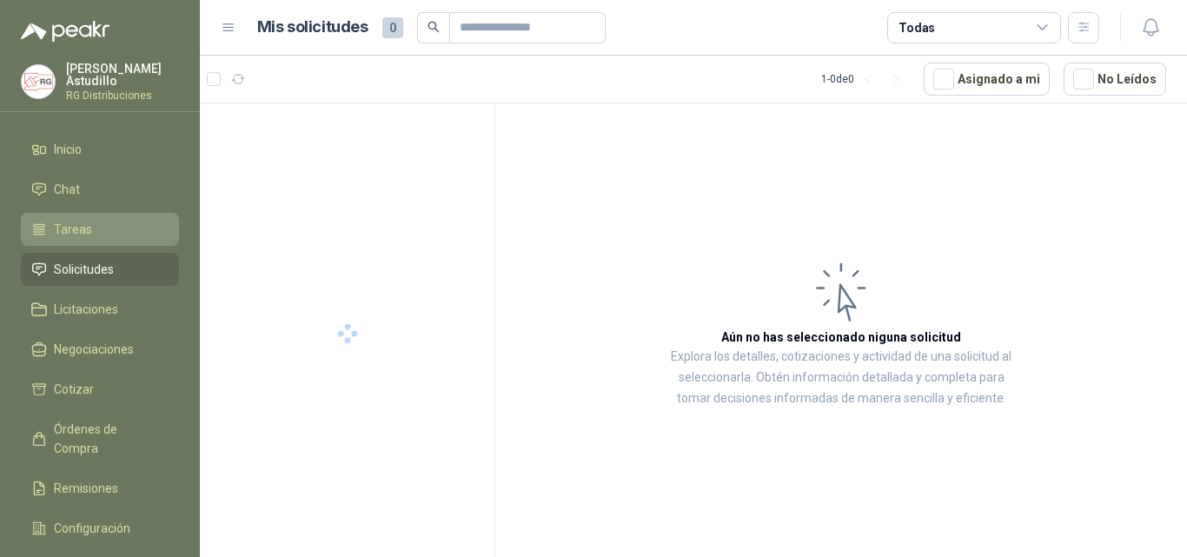
click at [89, 230] on span "Tareas" at bounding box center [73, 229] width 38 height 19
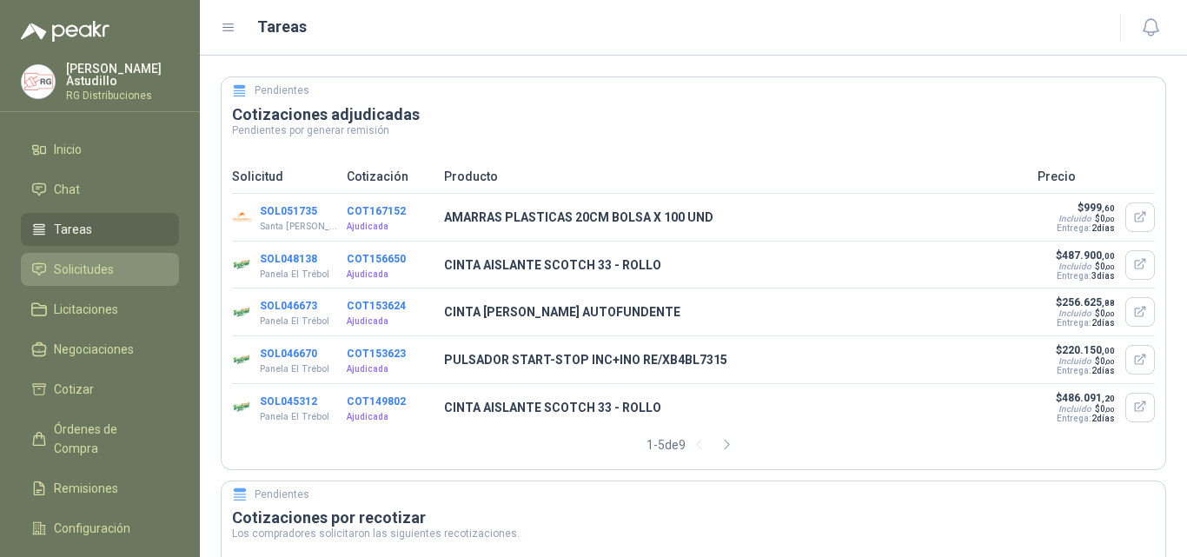
click at [80, 266] on span "Solicitudes" at bounding box center [84, 269] width 60 height 19
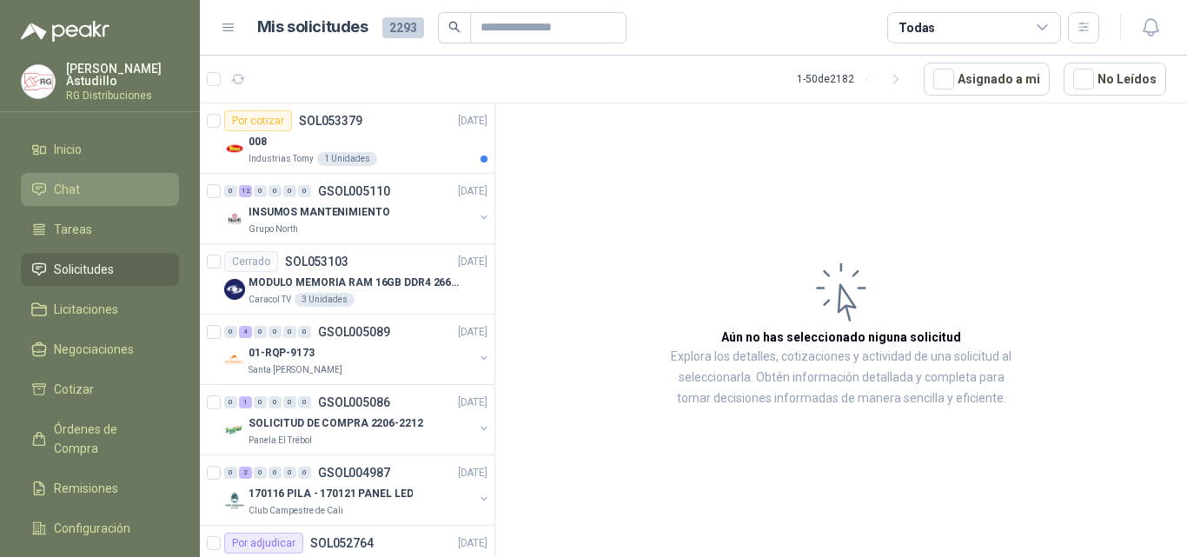
click at [109, 187] on li "Chat" at bounding box center [99, 189] width 137 height 19
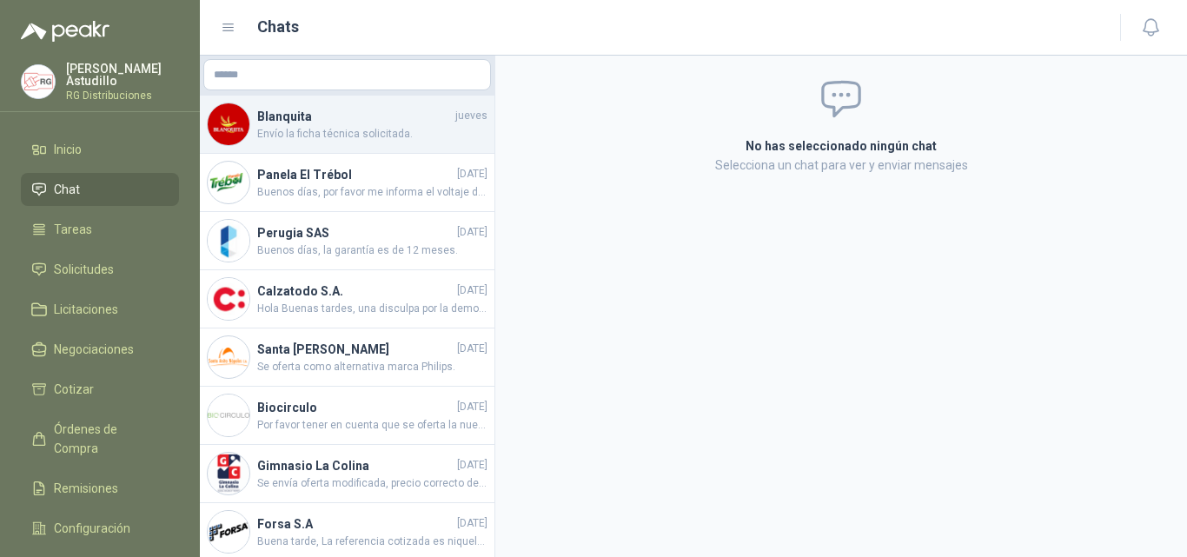
click at [363, 140] on span "Envío la ficha técnica solicitada." at bounding box center [372, 134] width 230 height 17
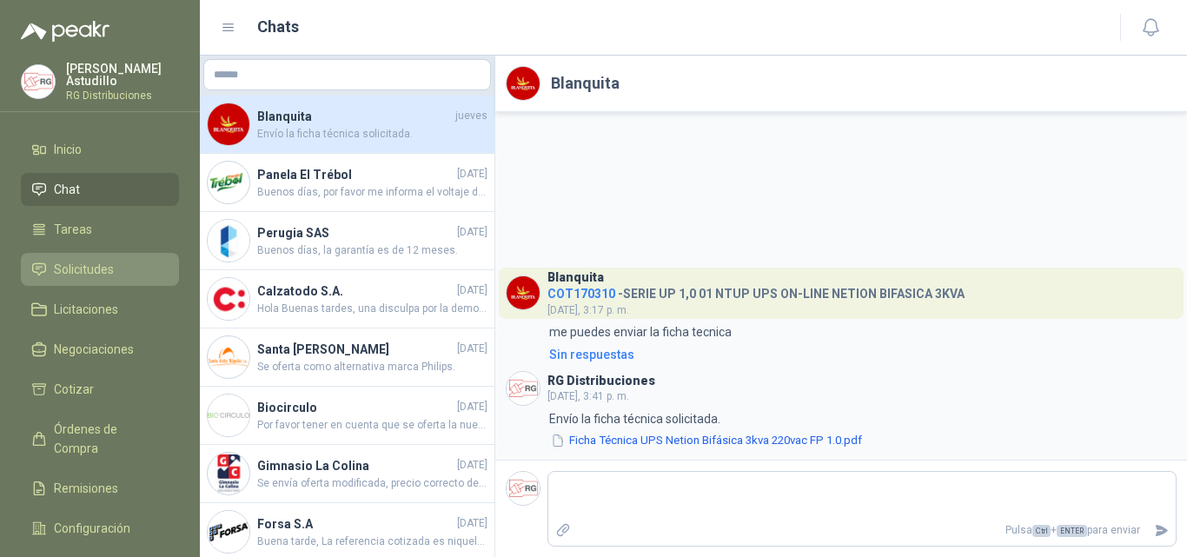
click at [101, 264] on span "Solicitudes" at bounding box center [84, 269] width 60 height 19
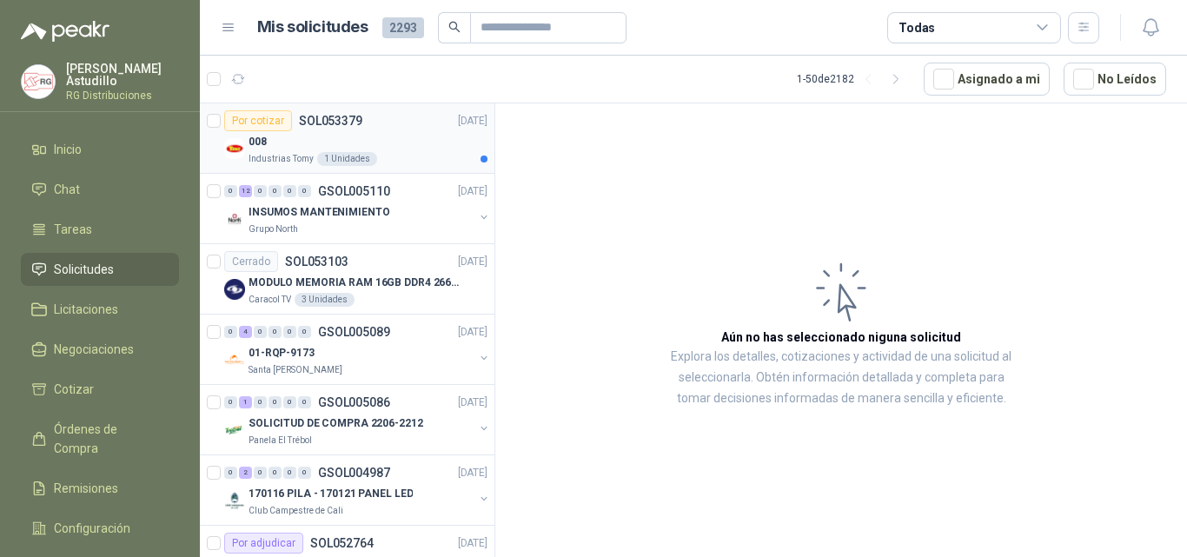
click at [458, 123] on p "[DATE]" at bounding box center [473, 121] width 30 height 17
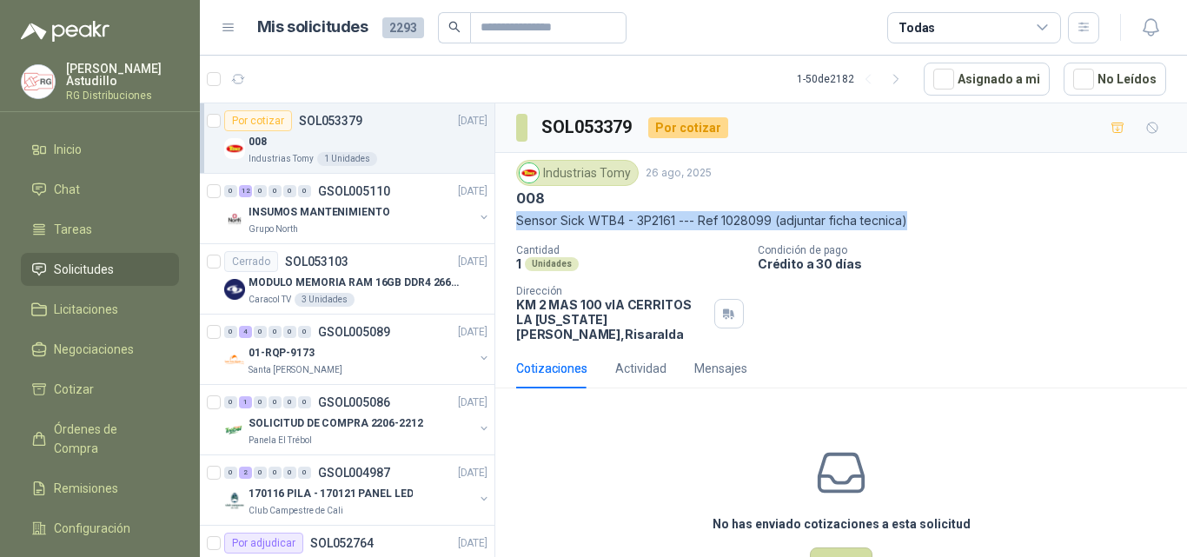
drag, startPoint x: 514, startPoint y: 221, endPoint x: 948, endPoint y: 221, distance: 433.6
click at [948, 221] on div "Industrias Tomy [DATE] 008 Sensor Sick WTB4 - 3P2161 --- Ref 1028099 (adjuntar …" at bounding box center [841, 251] width 692 height 196
click at [952, 229] on p "Sensor Sick WTB4 - 3P2161 --- Ref 1028099 (adjuntar ficha tecnica)" at bounding box center [841, 220] width 650 height 19
drag, startPoint x: 516, startPoint y: 216, endPoint x: 905, endPoint y: 229, distance: 388.6
click at [899, 229] on p "Sensor Sick WTB4 - 3P2161 --- Ref 1028099 (adjuntar ficha tecnica)" at bounding box center [841, 220] width 650 height 19
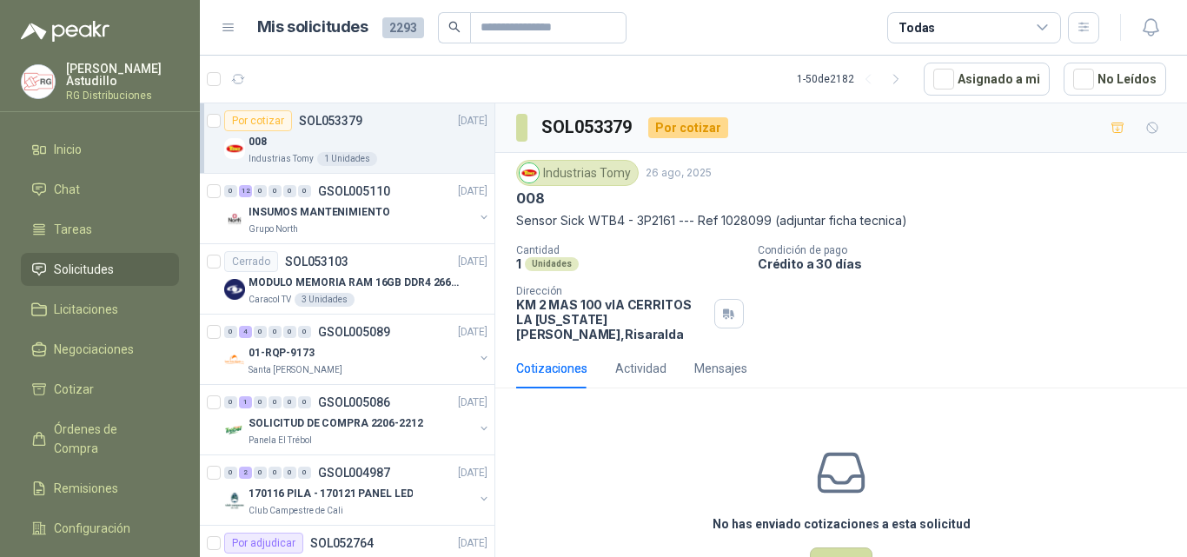
click at [975, 233] on div "Industrias Tomy [DATE] 008 Sensor Sick WTB4 - 3P2161 --- Ref 1028099 (adjuntar …" at bounding box center [841, 251] width 650 height 182
drag, startPoint x: 499, startPoint y: 318, endPoint x: 675, endPoint y: 317, distance: 176.4
click at [656, 317] on div "Industrias Tomy [DATE] 008 Sensor Sick WTB4 - 3P2161 --- Ref 1028099 (adjuntar …" at bounding box center [841, 251] width 692 height 196
drag, startPoint x: 1044, startPoint y: 299, endPoint x: 978, endPoint y: 273, distance: 71.0
click at [1031, 296] on div "Cantidad 1 Unidades Condición de pago Crédito a 30 días Dirección KM 2 MAS 100 …" at bounding box center [841, 292] width 650 height 97
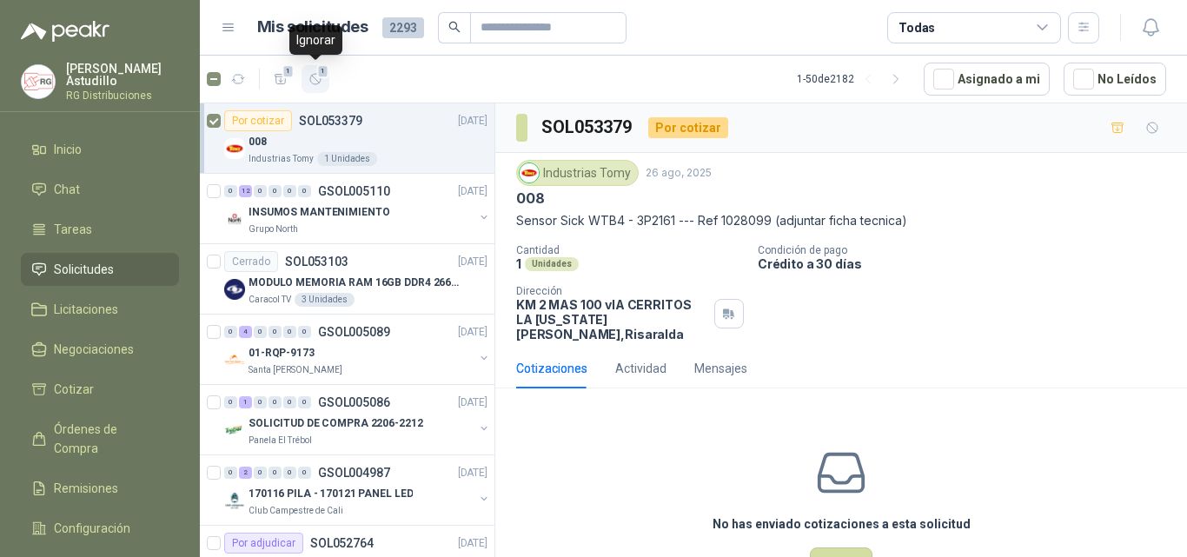
click at [314, 82] on icon "button" at bounding box center [315, 79] width 15 height 15
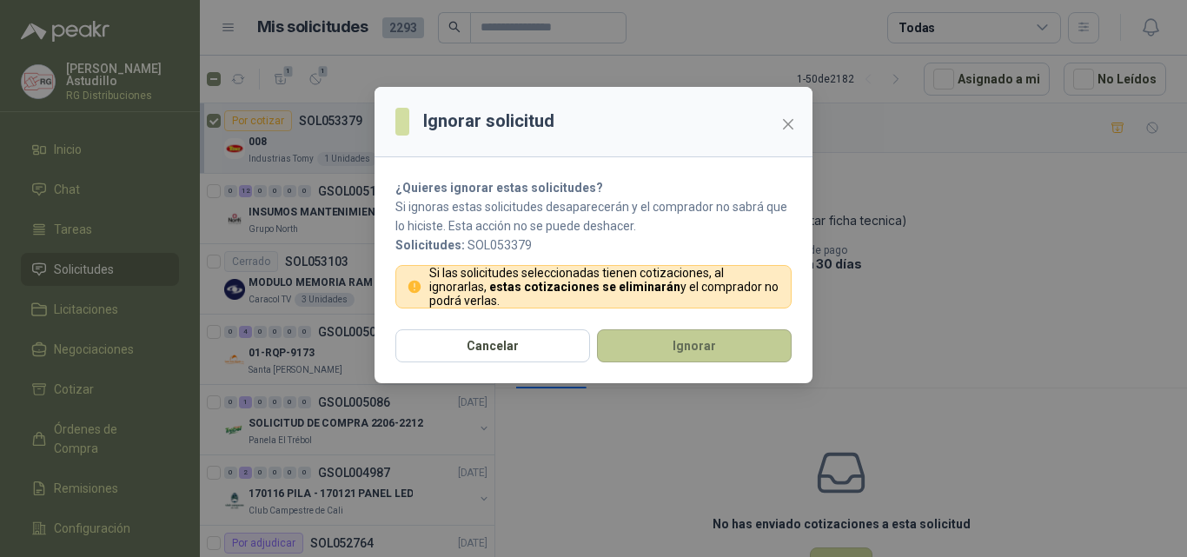
click at [680, 347] on button "Ignorar" at bounding box center [694, 345] width 195 height 33
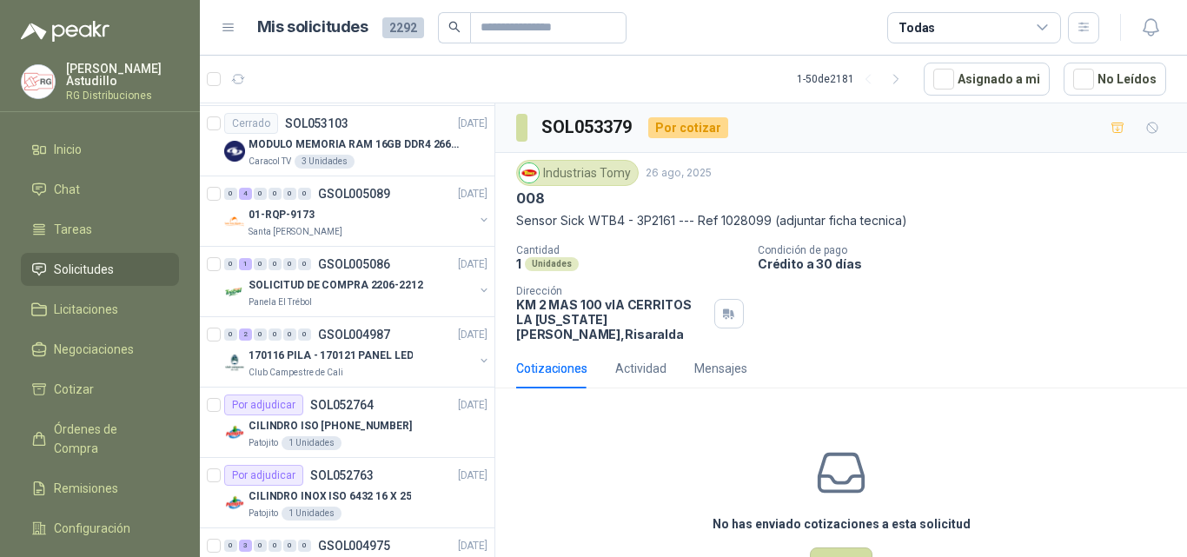
scroll to position [87, 0]
